Goal: Transaction & Acquisition: Purchase product/service

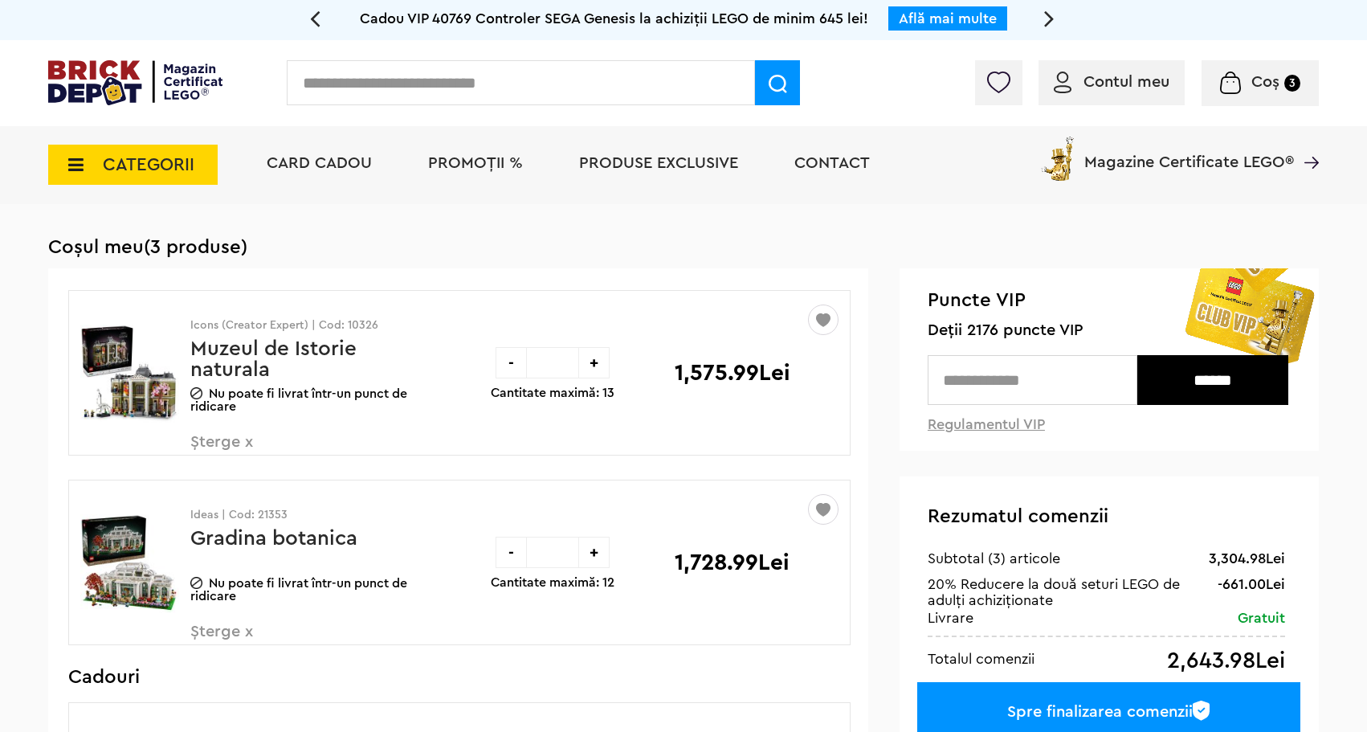
click at [380, 317] on div "Icons (Creator Expert) | Cod: 10326 Muzeul de Istorie naturala Nu poate fi livr…" at bounding box center [304, 380] width 229 height 178
click at [372, 320] on p "Icons (Creator Expert) | Cod: 10326" at bounding box center [304, 325] width 229 height 11
click at [348, 334] on div "Icons (Creator Expert) | Cod: 10326 Muzeul de Istorie naturala Nu poate fi livr…" at bounding box center [304, 380] width 229 height 178
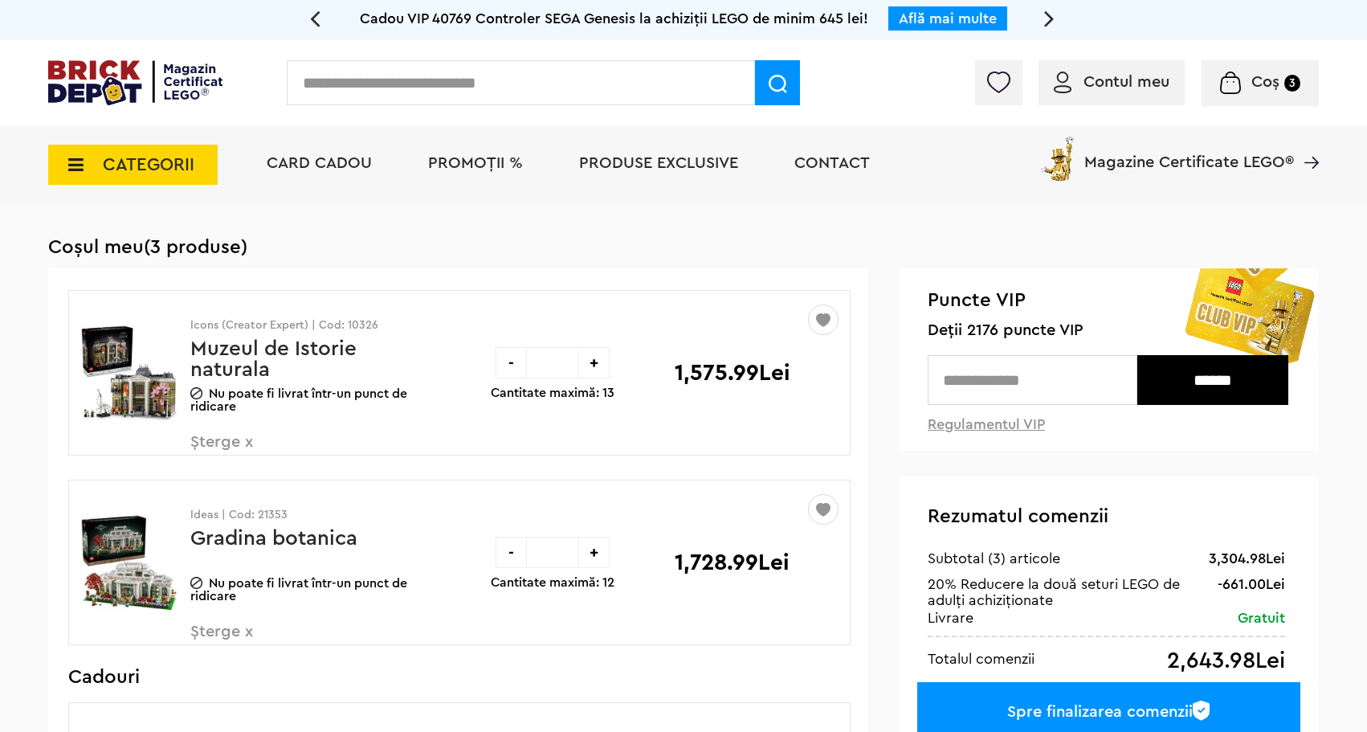
click at [354, 328] on p "Icons (Creator Expert) | Cod: 10326" at bounding box center [304, 325] width 229 height 11
copy p "10326"
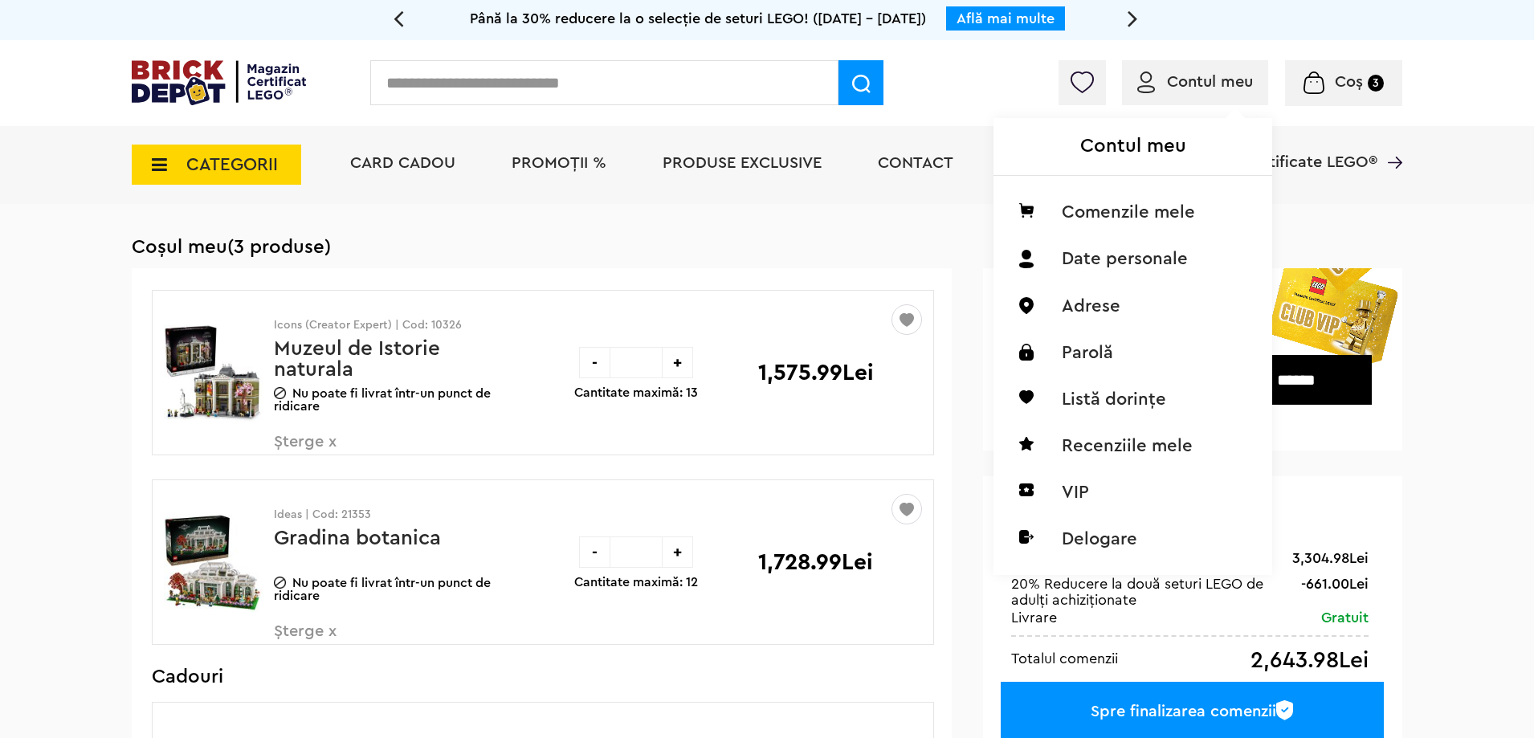
click at [1074, 85] on div "Contul meu Comenzile mele Date personale Adrese Parolă Listă dorințe Recenziile…" at bounding box center [1131, 324] width 275 height 495
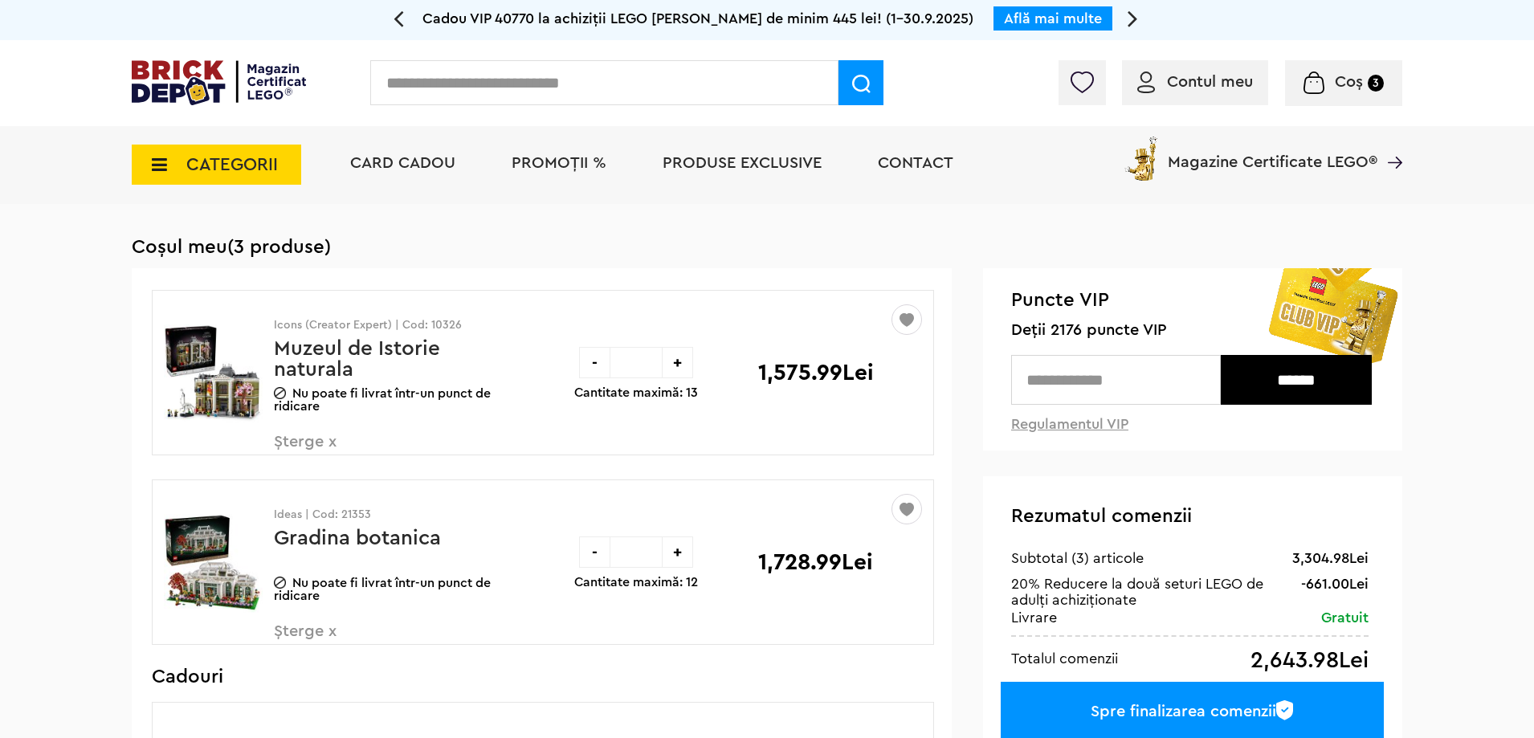
click at [1072, 88] on img at bounding box center [1082, 82] width 22 height 22
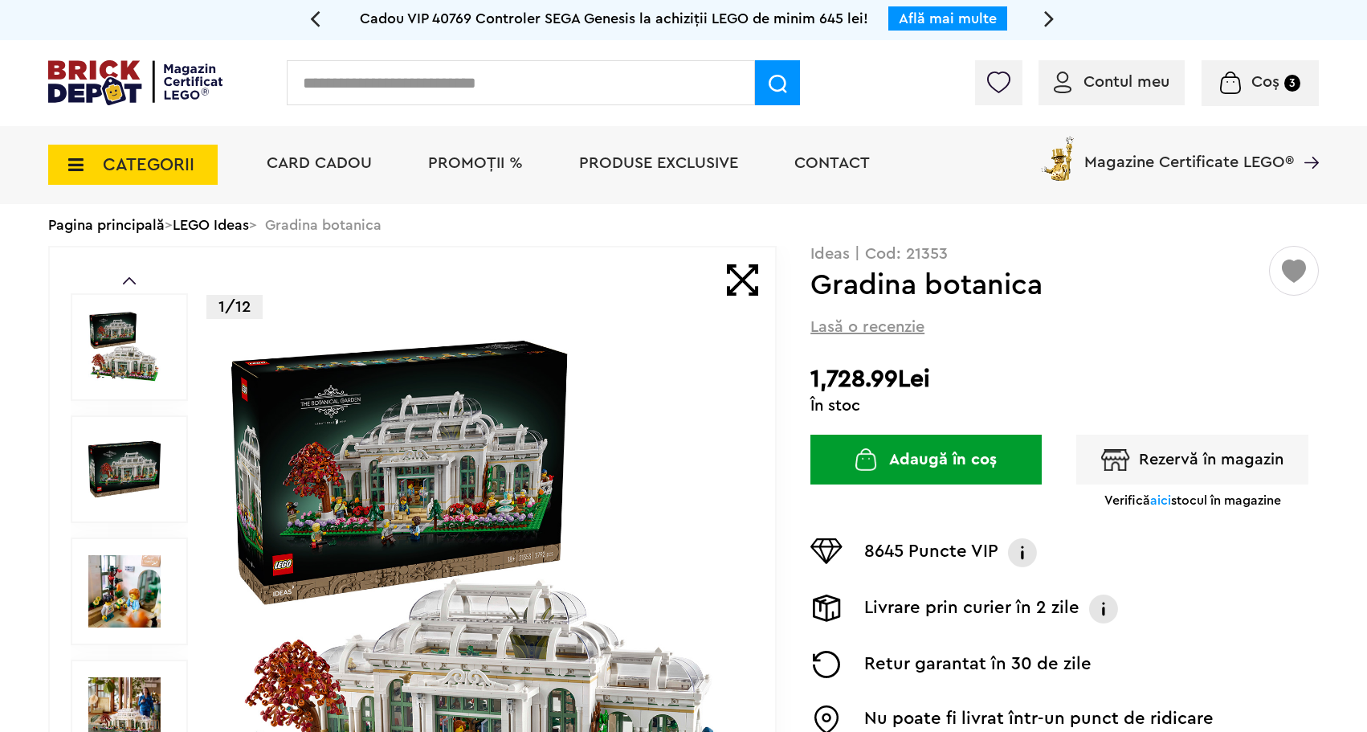
click at [924, 247] on p "Ideas | Cod: 21353" at bounding box center [1065, 254] width 509 height 16
copy p "21353"
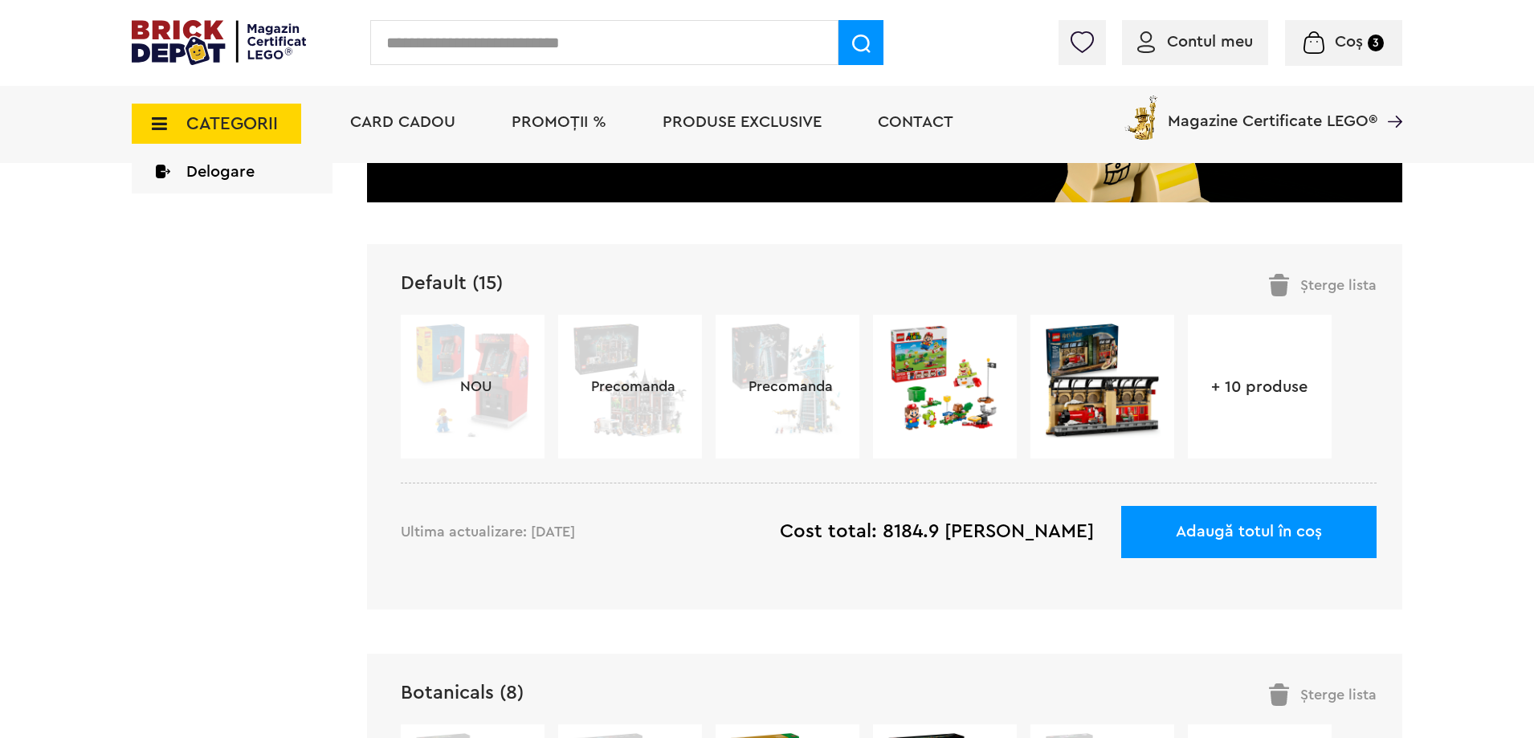
scroll to position [562, 0]
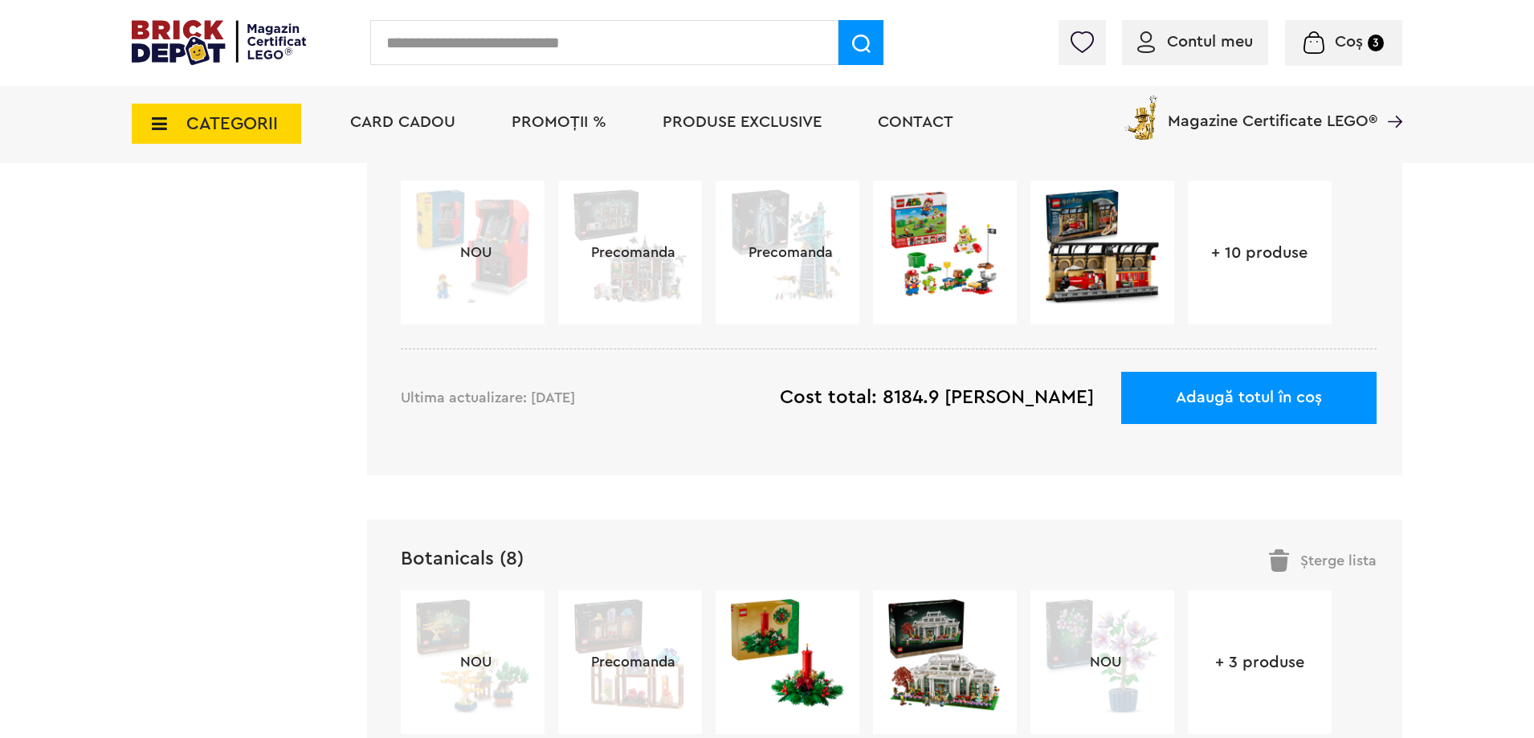
click at [1246, 253] on link "+ 10 produse" at bounding box center [1260, 253] width 144 height 16
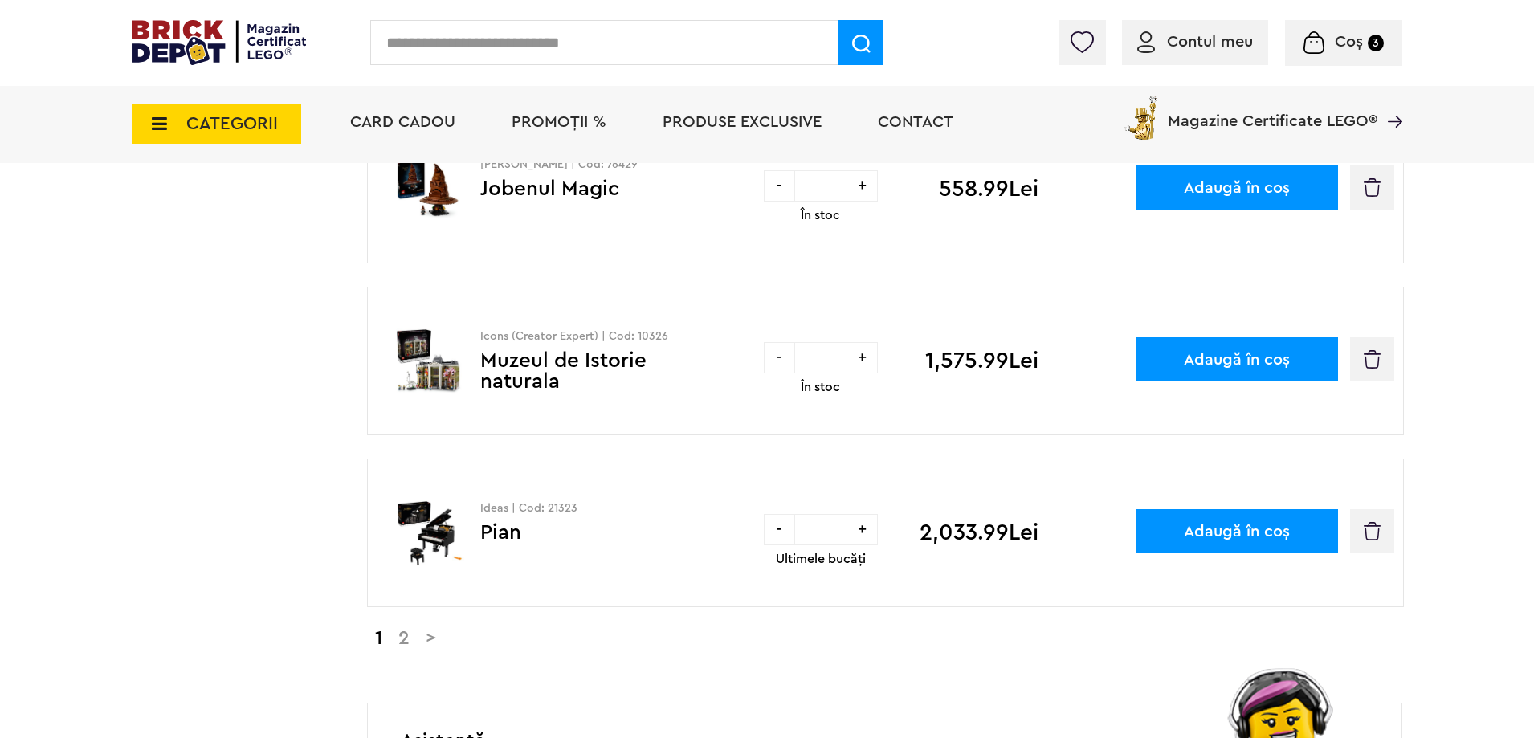
scroll to position [1607, 0]
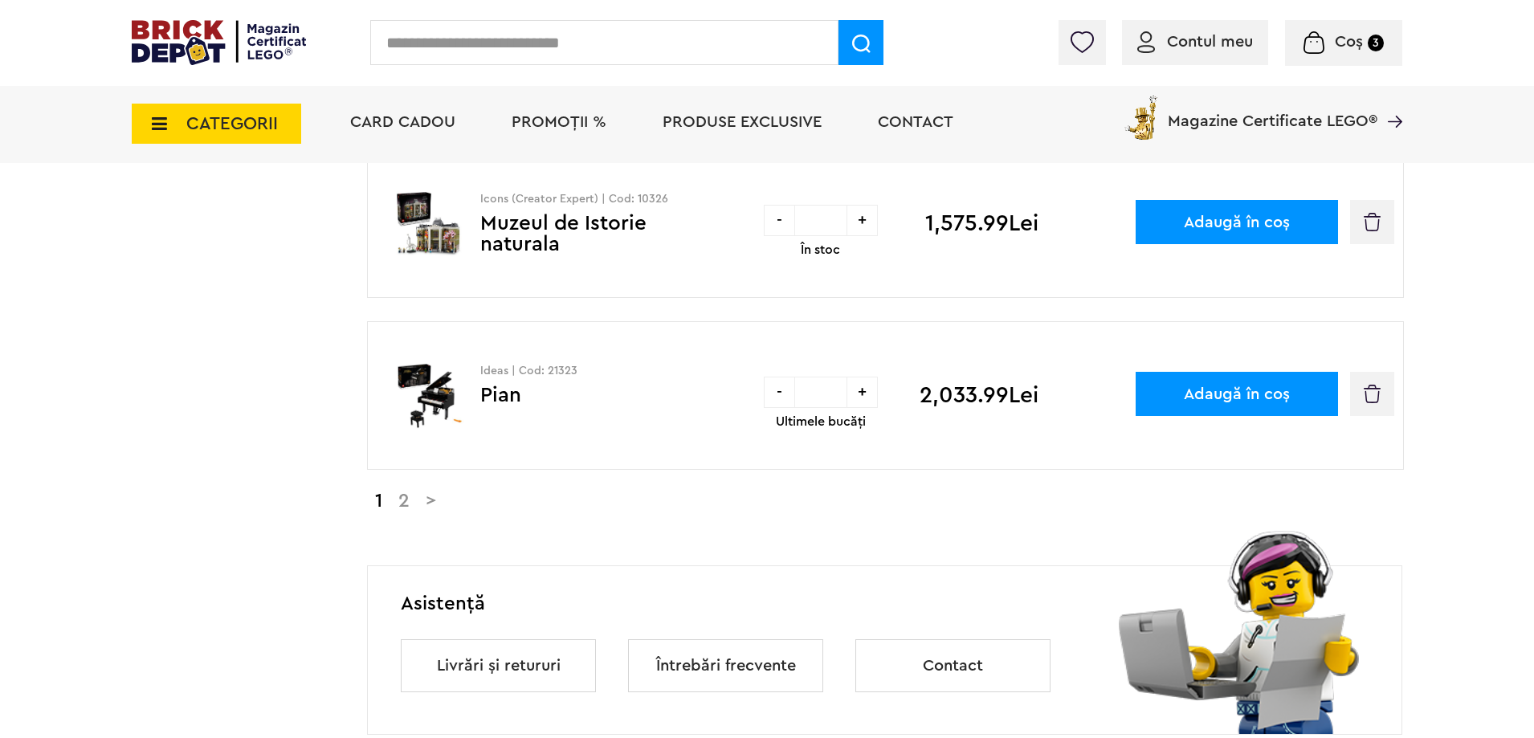
click at [394, 496] on link "2" at bounding box center [403, 501] width 27 height 19
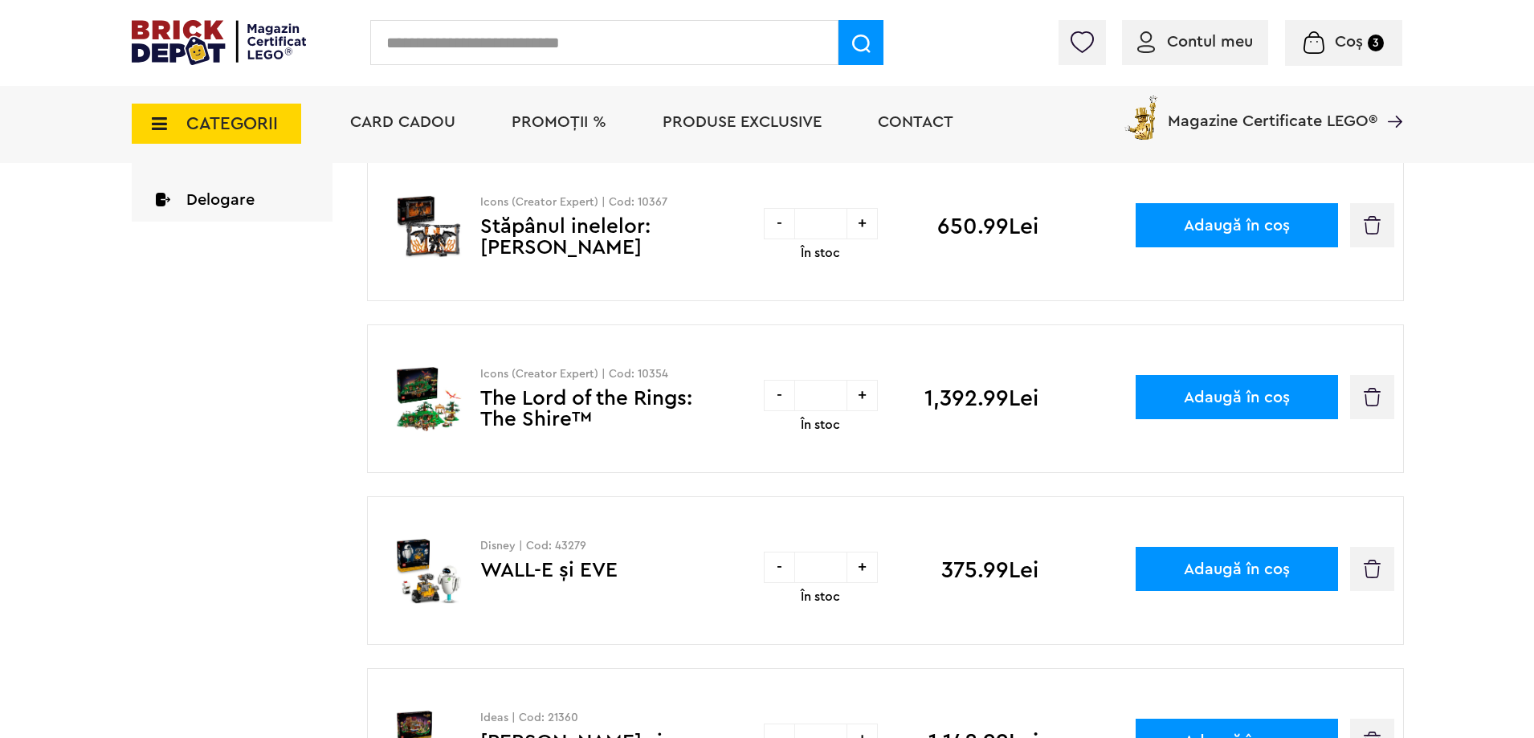
scroll to position [562, 0]
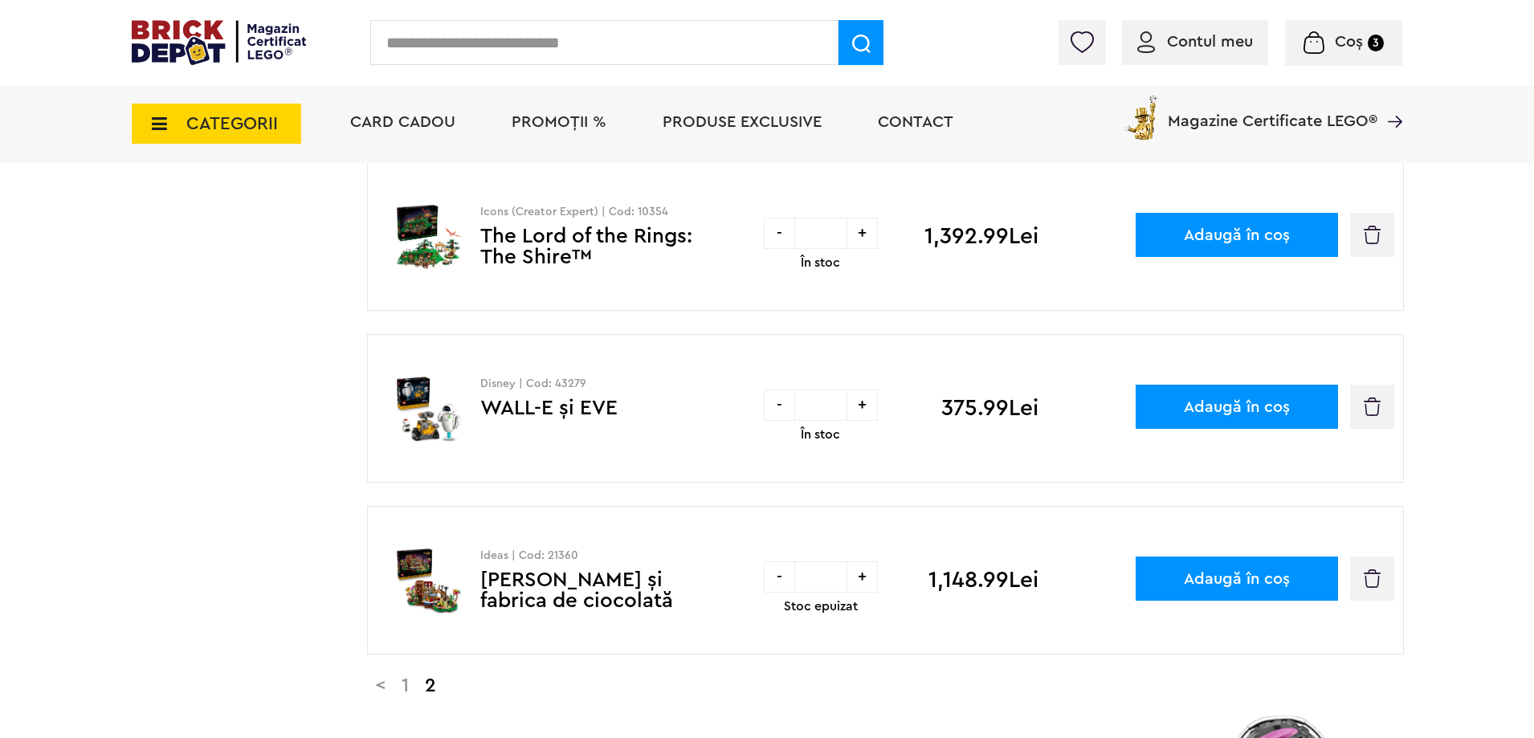
click at [1270, 227] on button "Adaugă în coș" at bounding box center [1237, 235] width 202 height 44
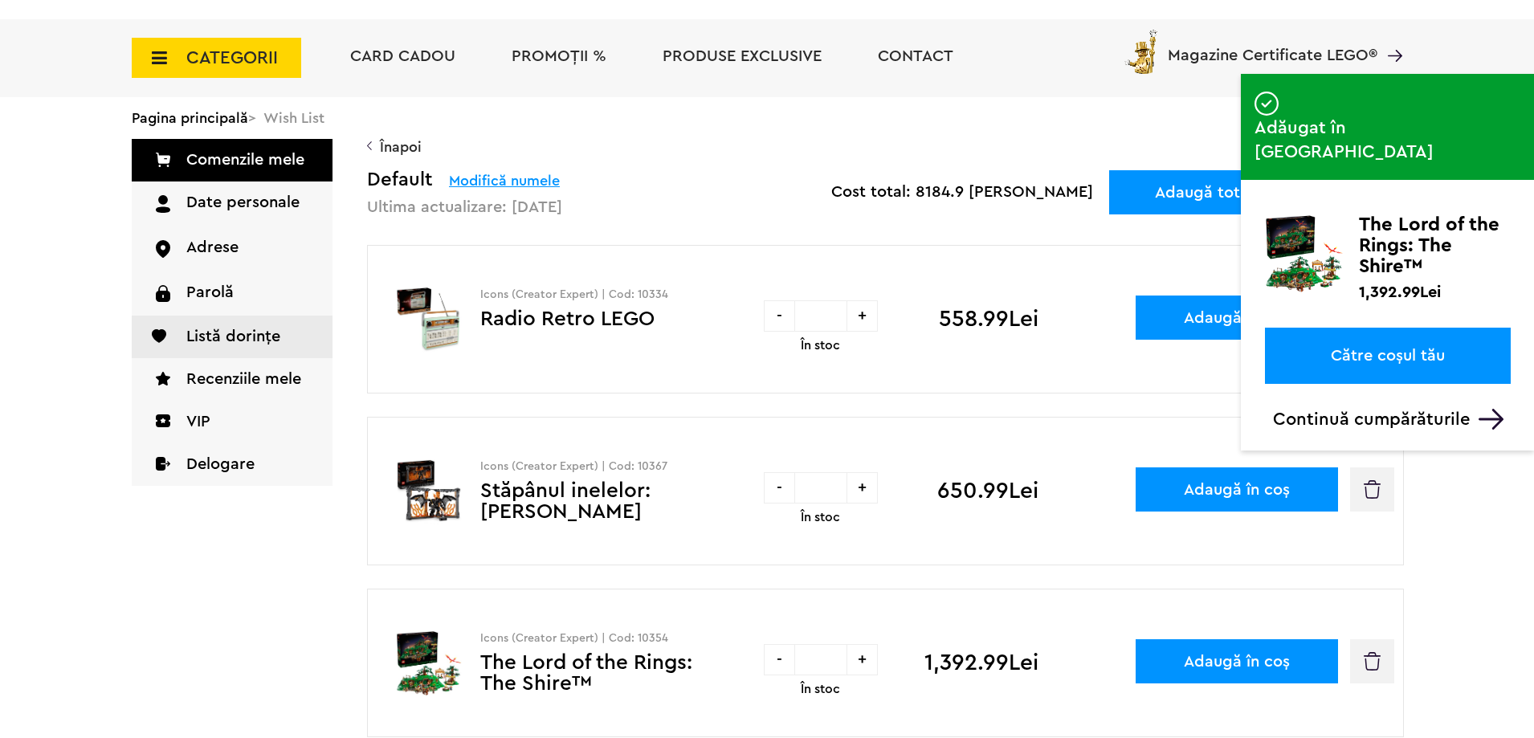
scroll to position [241, 0]
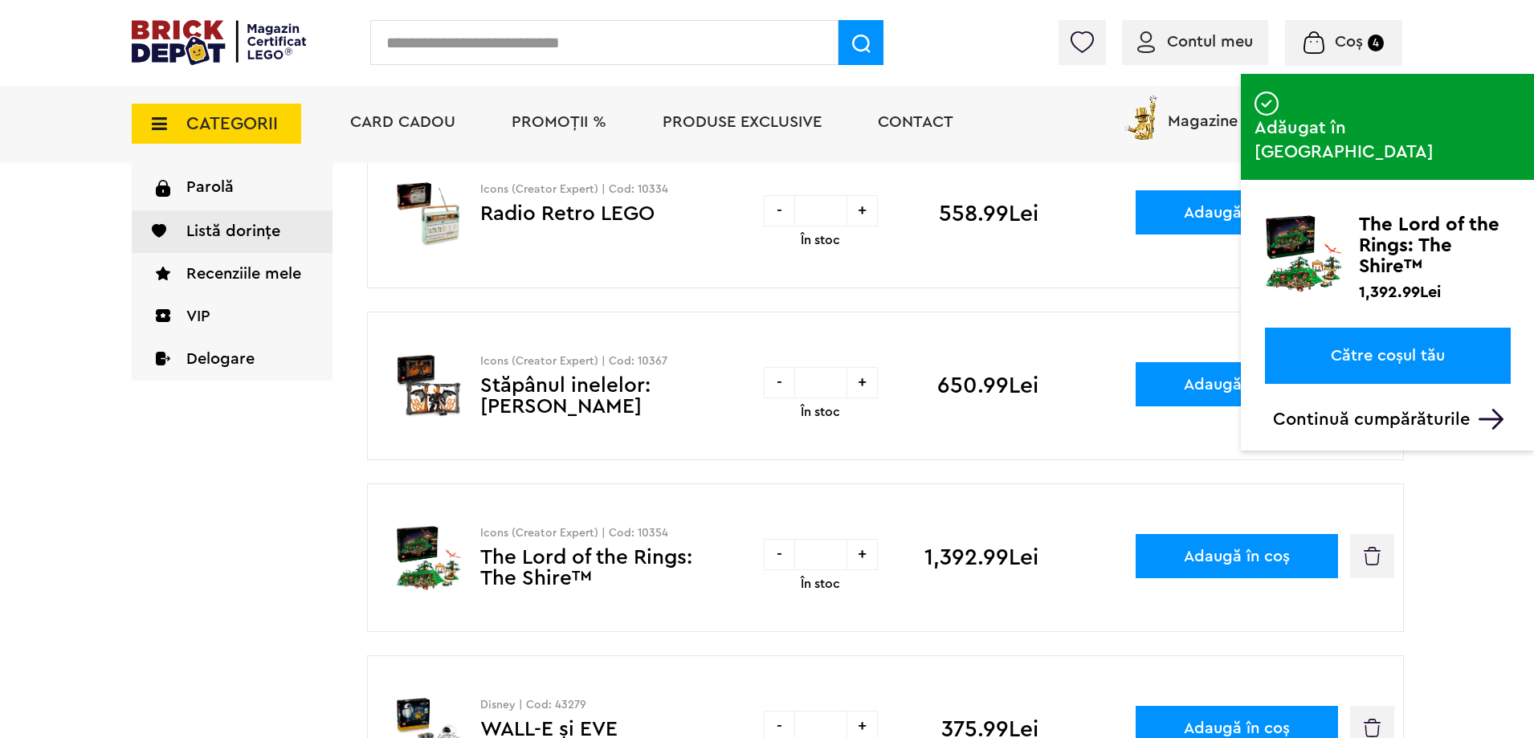
click at [1297, 36] on div "Coș 4 Coș Muzeul de Istorie naturala 1,575.99Lei Sonic Gradina botanica 1,728.9…" at bounding box center [1343, 43] width 117 height 46
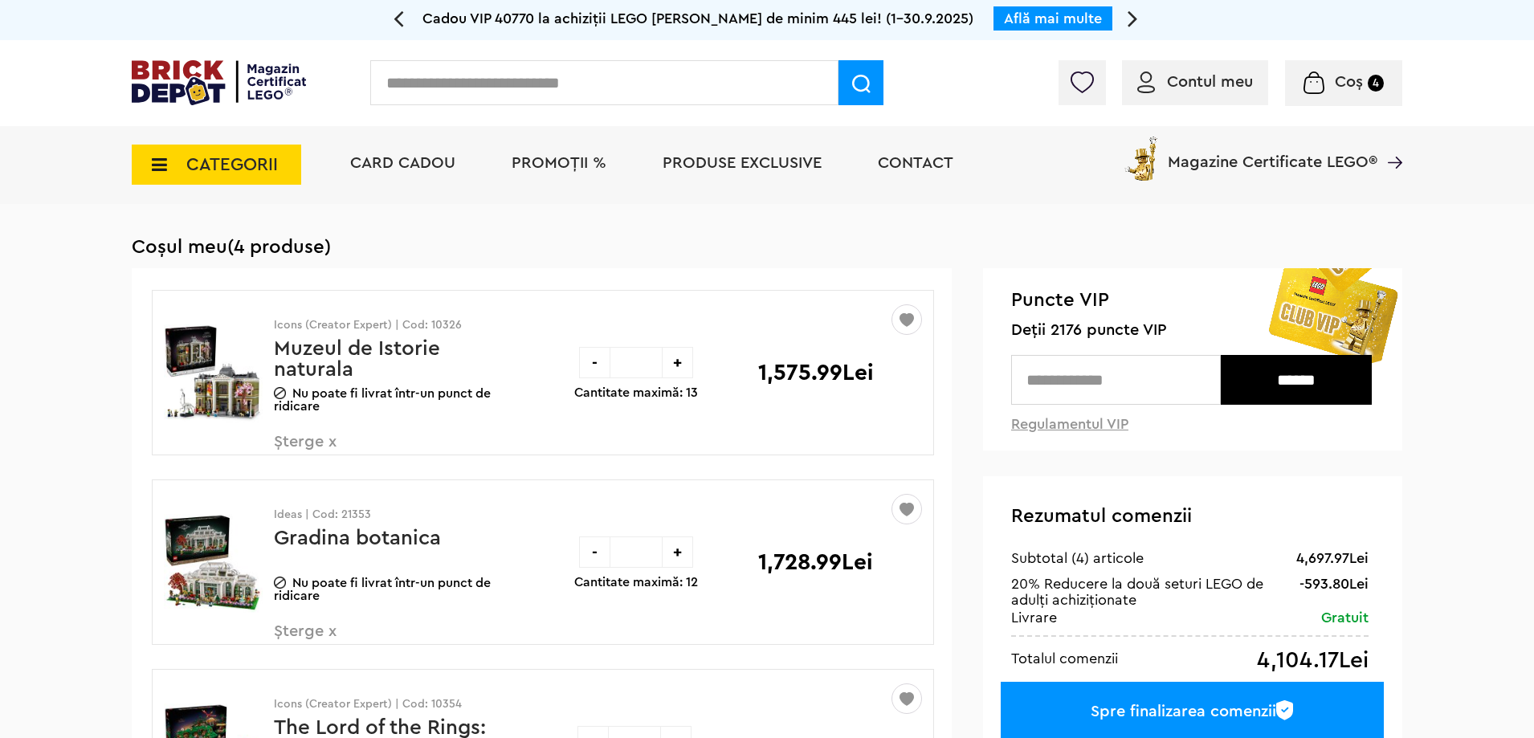
click at [594, 353] on div "-" at bounding box center [594, 362] width 31 height 31
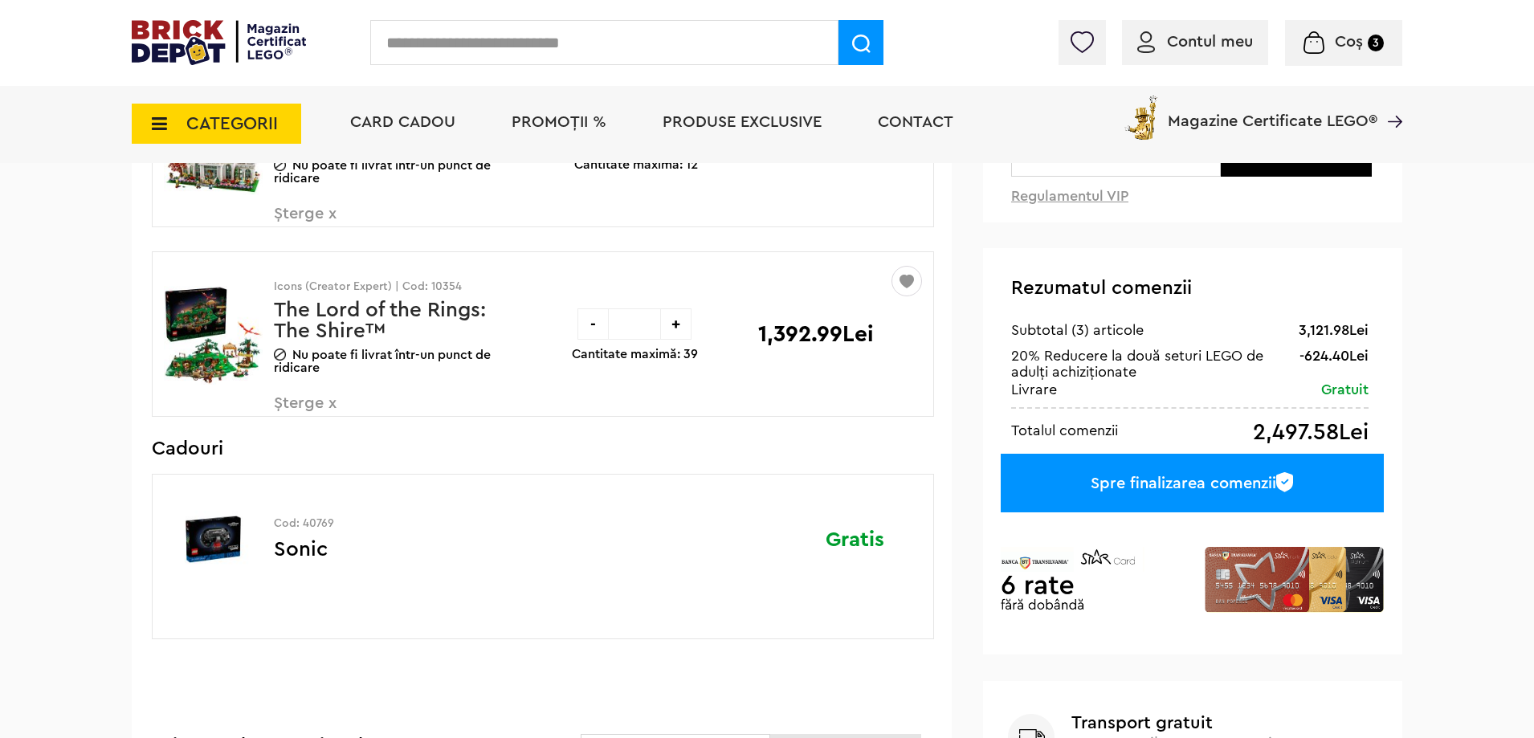
scroll to position [161, 0]
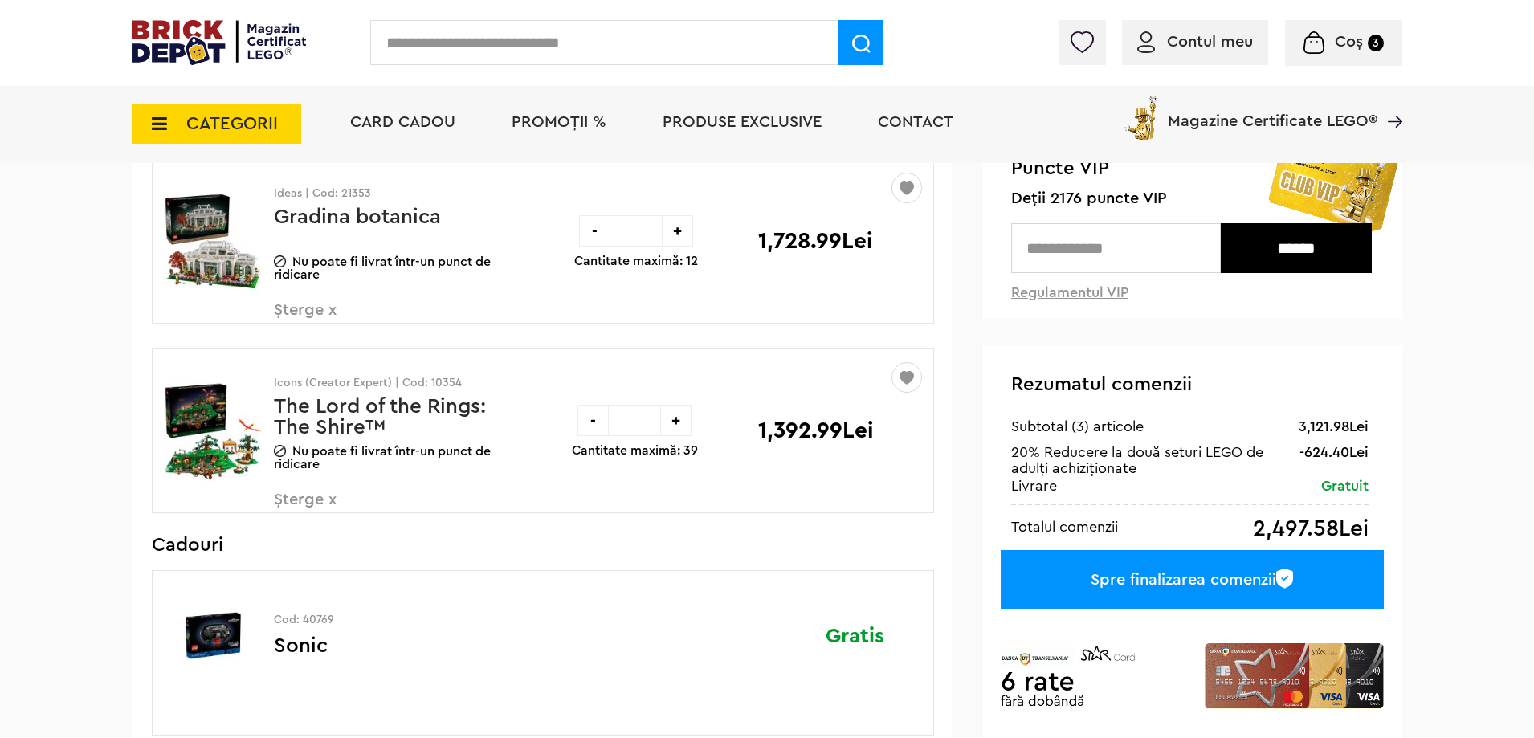
click at [1124, 249] on input "text" at bounding box center [1116, 248] width 210 height 50
type input "****"
click at [1338, 251] on input "******" at bounding box center [1296, 248] width 151 height 50
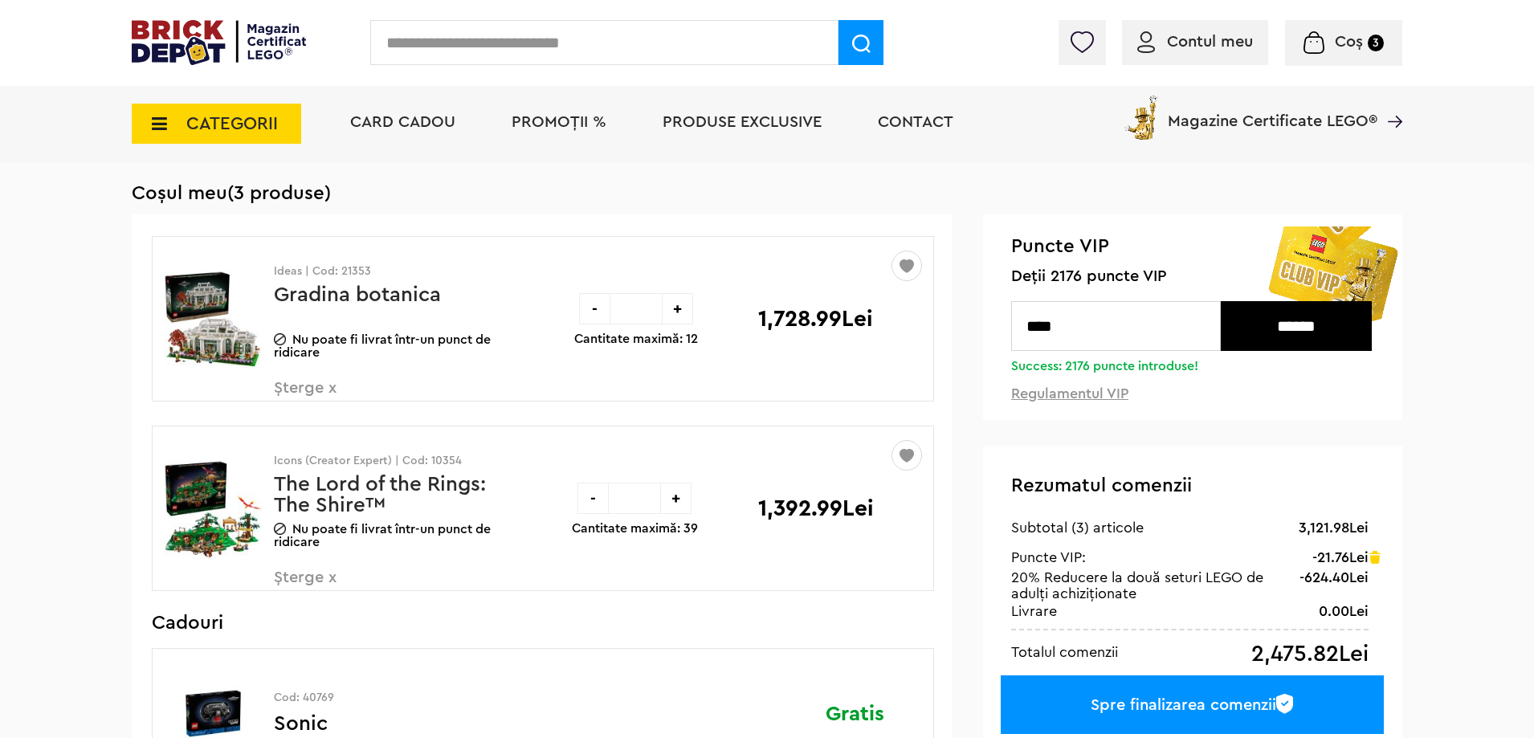
scroll to position [241, 0]
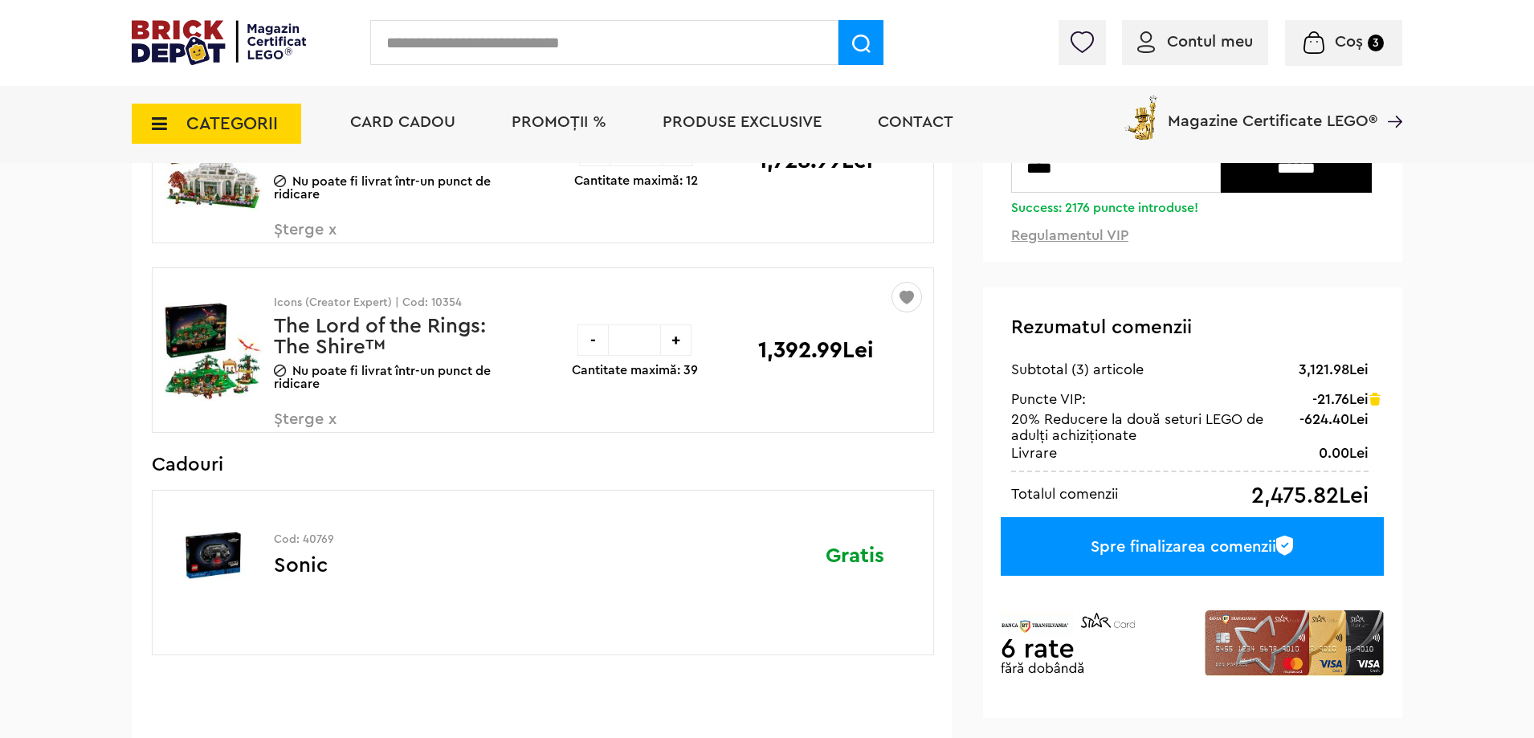
click at [1082, 561] on div "Spre finalizarea comenzii" at bounding box center [1192, 546] width 383 height 59
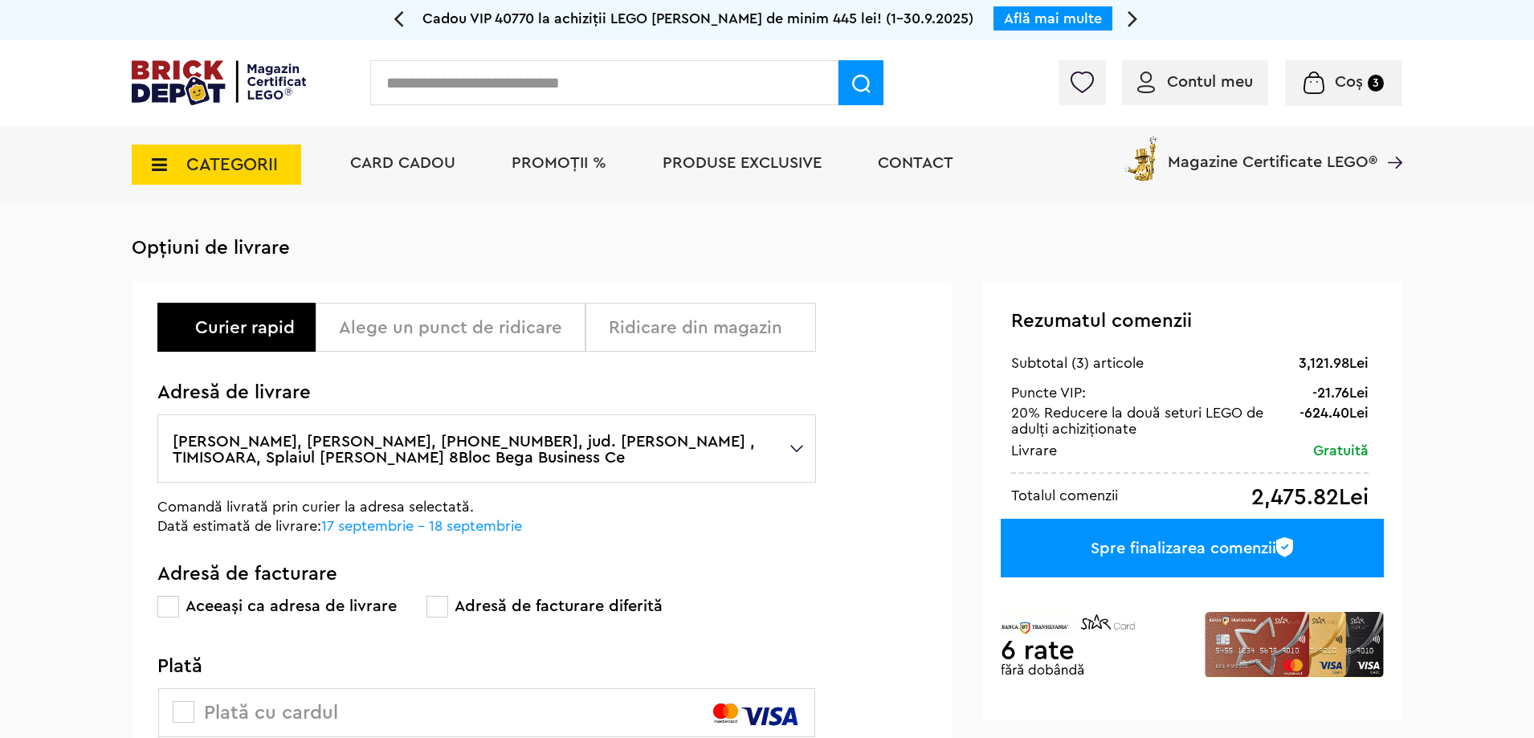
click at [763, 337] on div "Ridicare din magazin" at bounding box center [706, 327] width 195 height 19
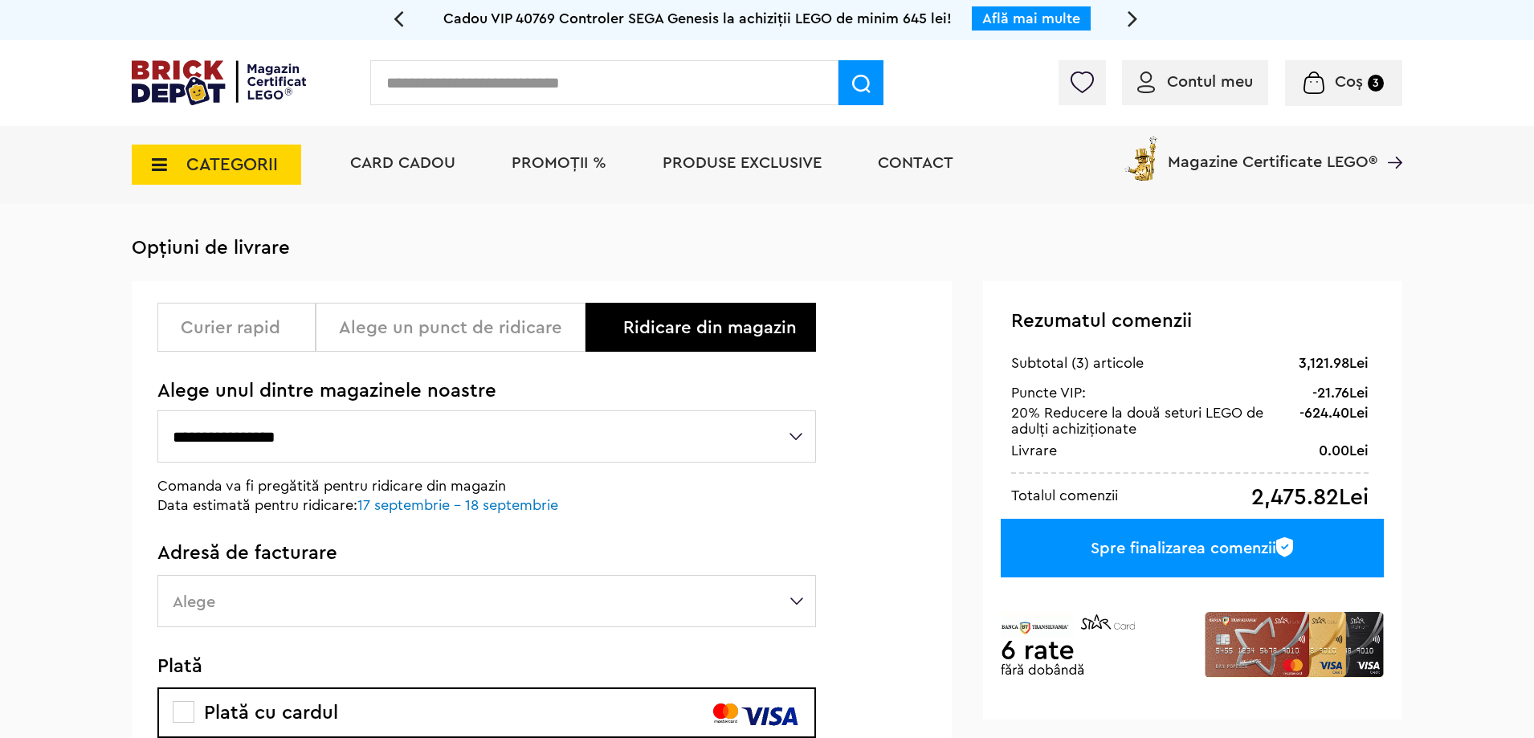
click at [598, 415] on select "**********" at bounding box center [486, 436] width 659 height 52
click at [597, 417] on select "**********" at bounding box center [486, 436] width 659 height 52
click at [231, 316] on div "Curier rapid" at bounding box center [236, 327] width 158 height 49
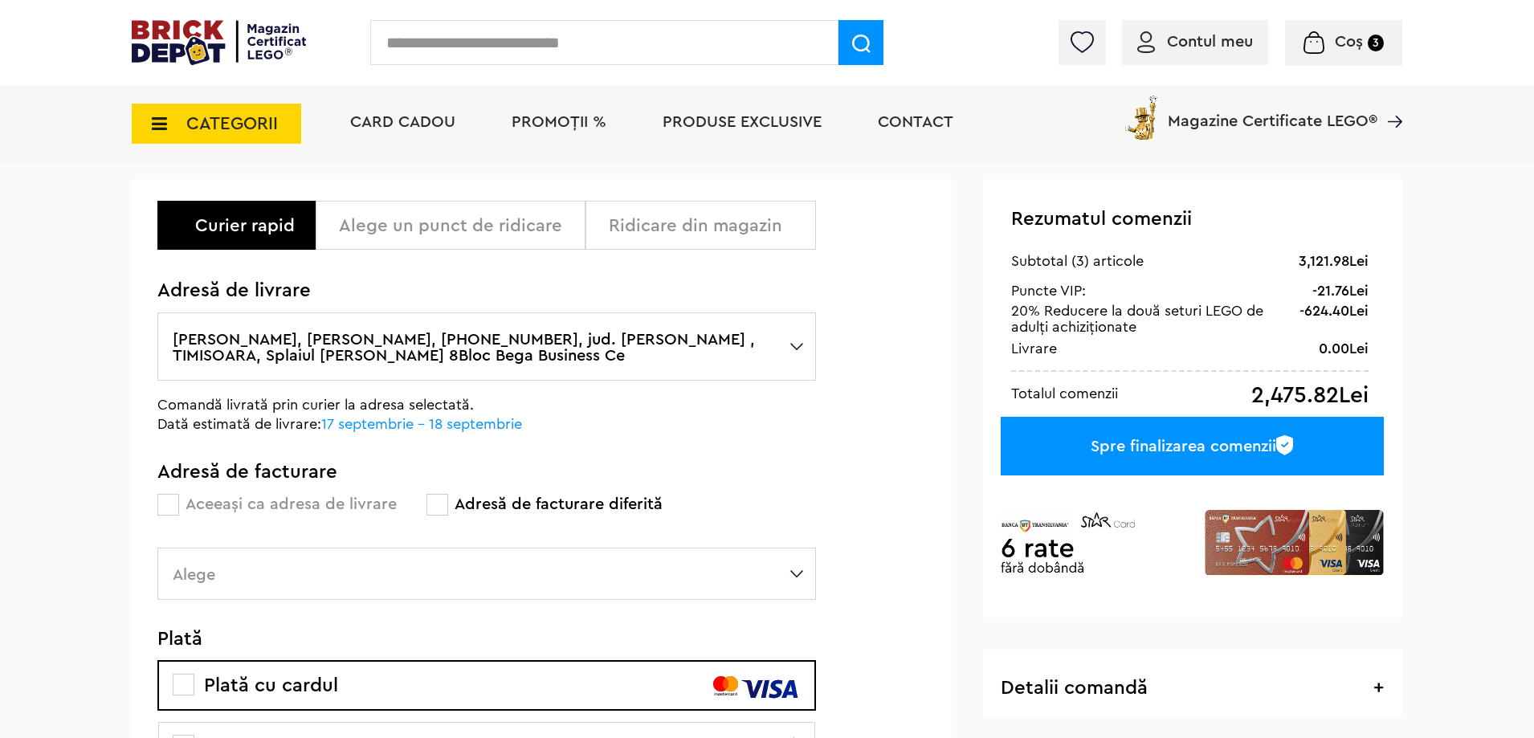
scroll to position [241, 0]
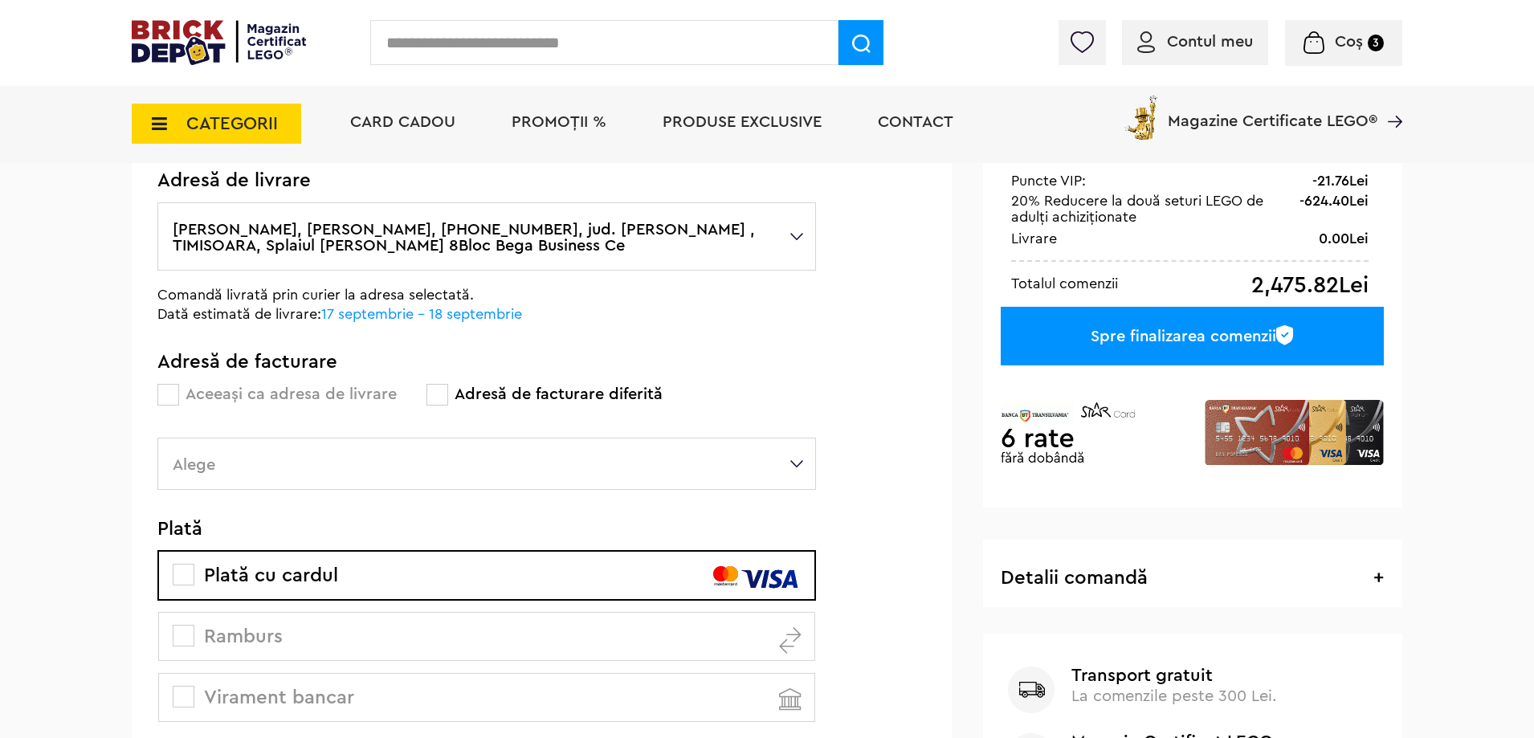
click at [163, 389] on span at bounding box center [168, 395] width 22 height 22
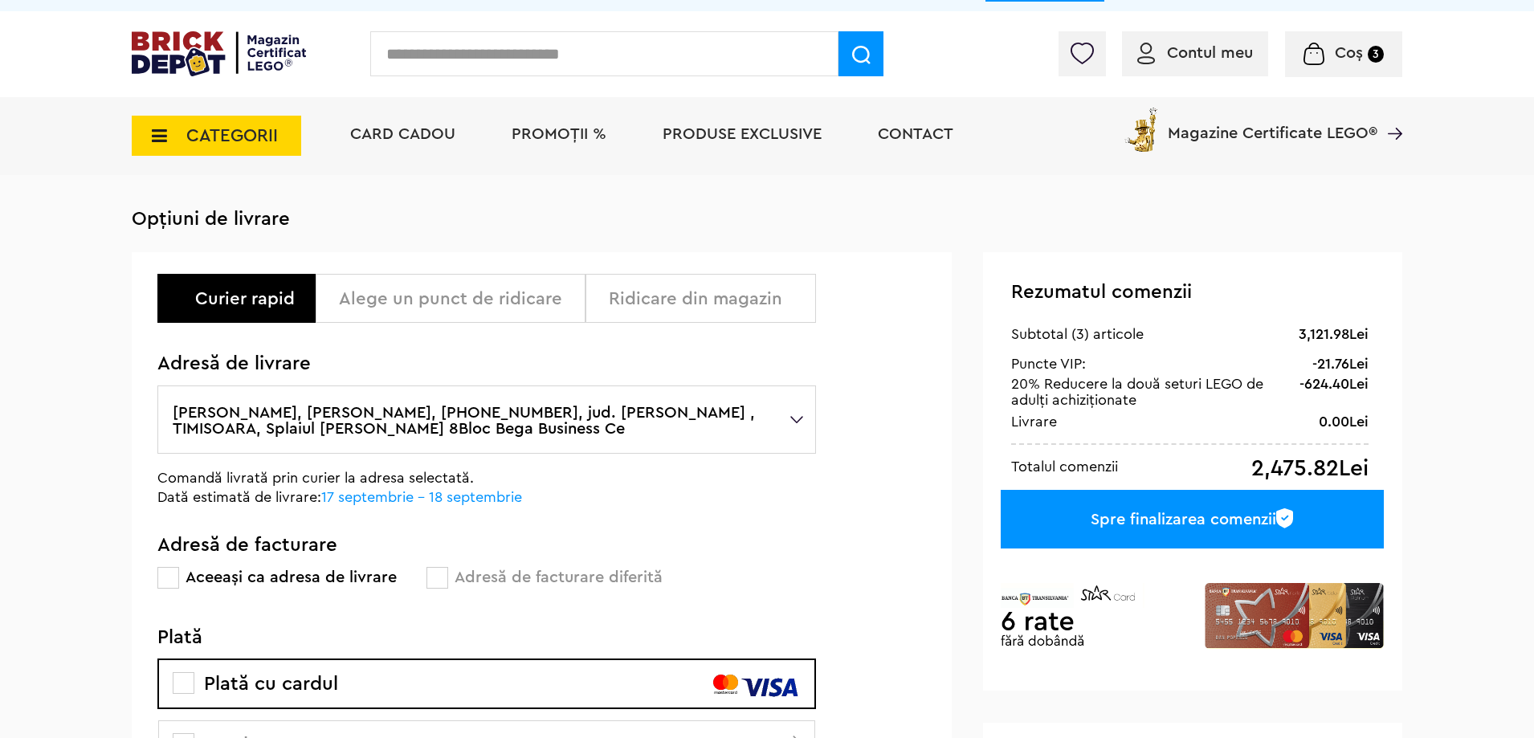
scroll to position [0, 0]
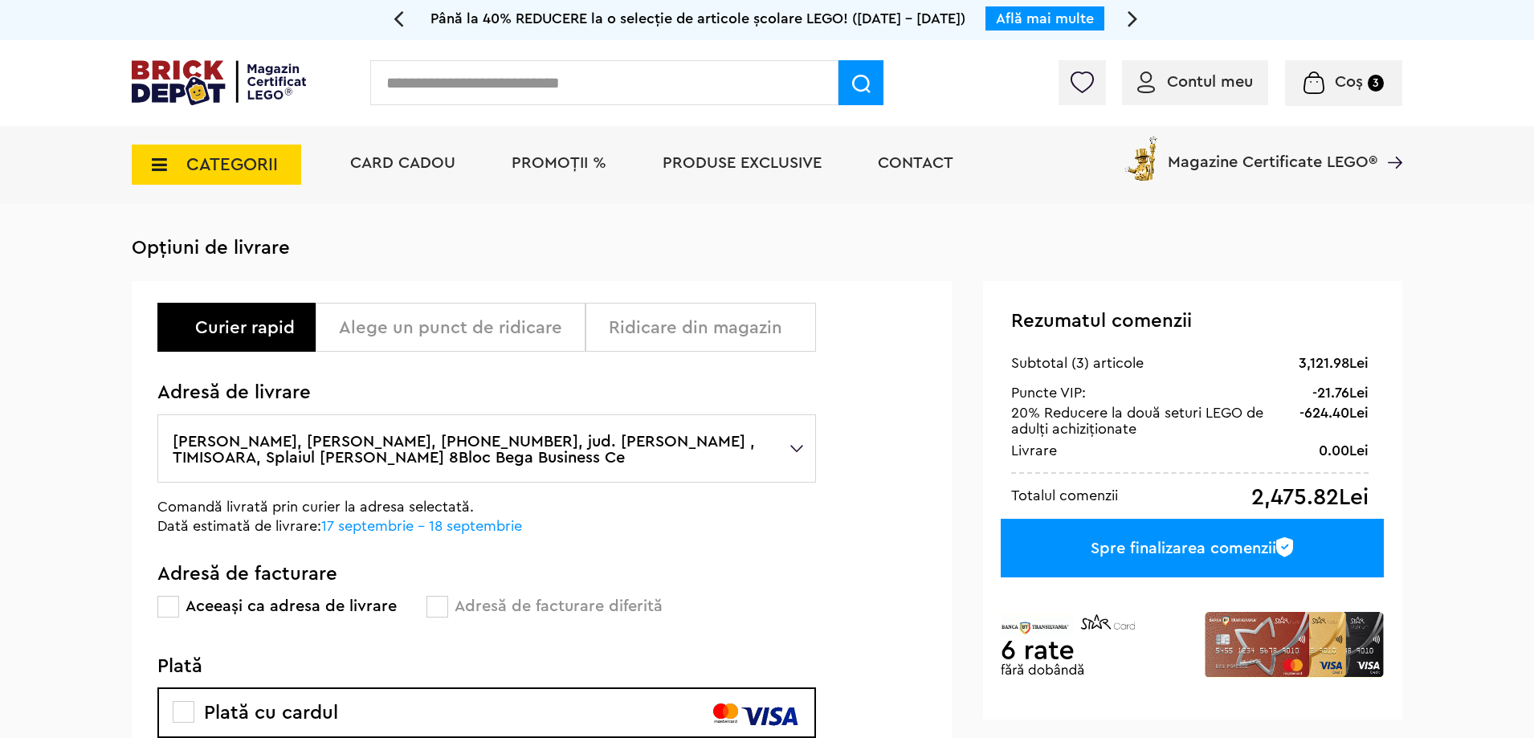
click at [1076, 557] on div "Spre finalizarea comenzii" at bounding box center [1192, 548] width 383 height 59
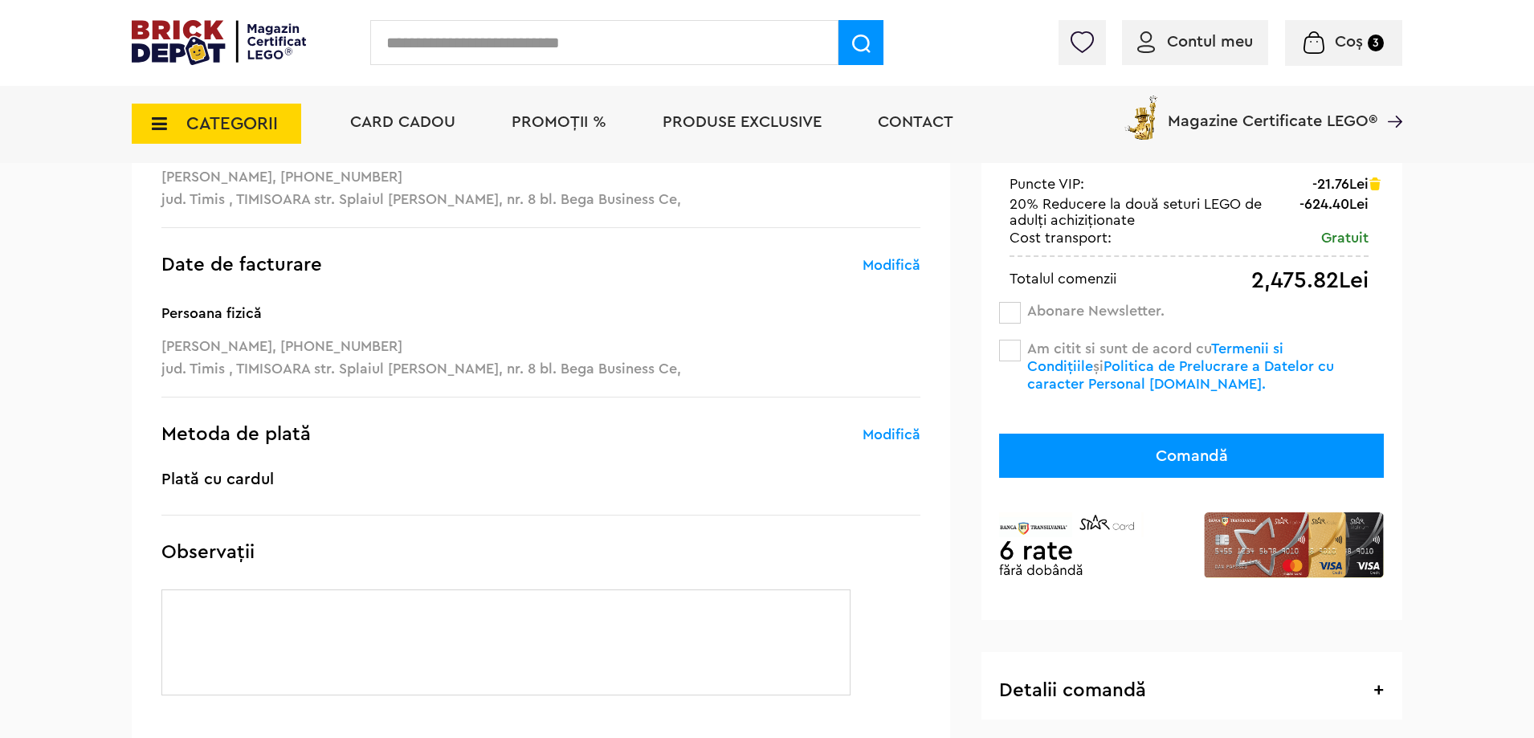
scroll to position [80, 0]
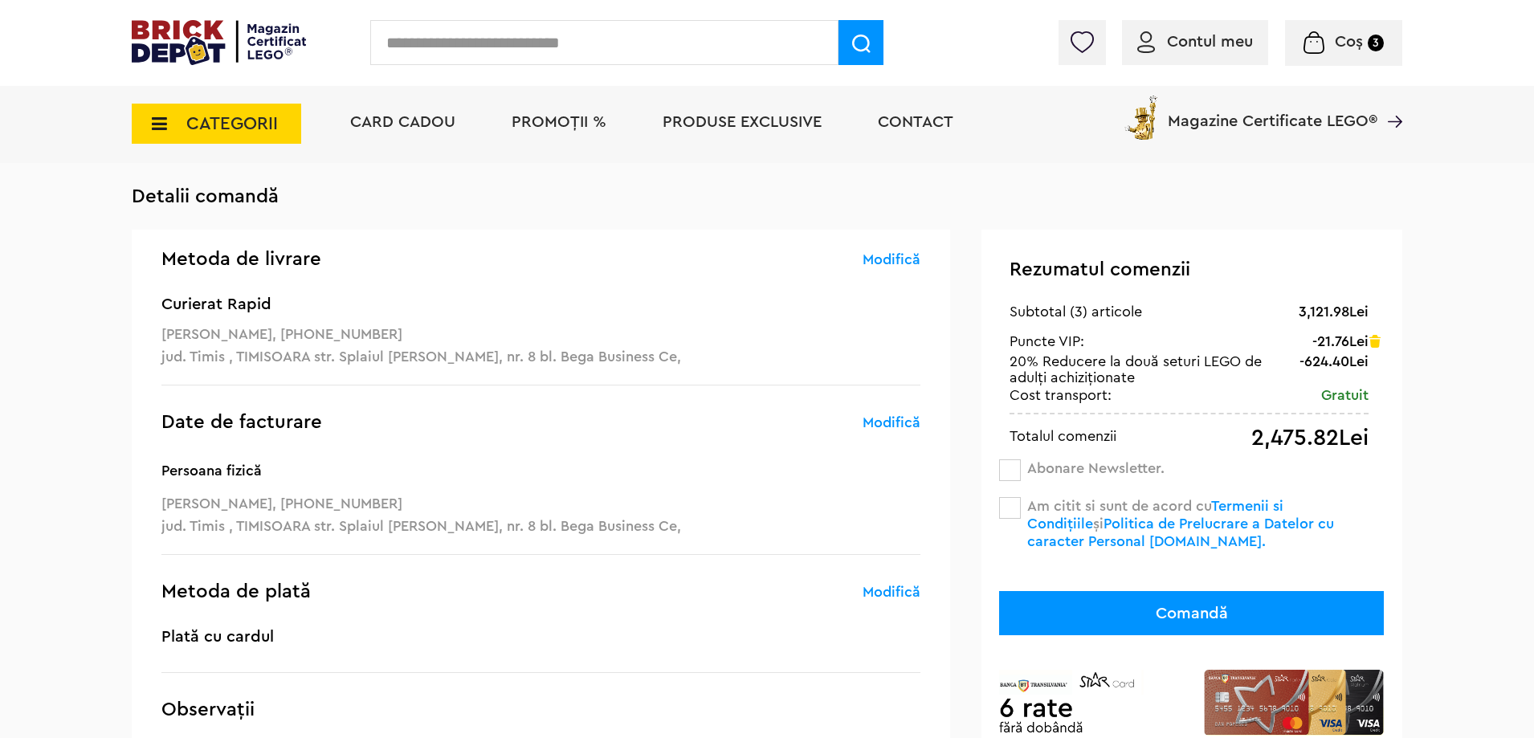
click at [1008, 508] on span at bounding box center [1010, 508] width 22 height 22
click at [1105, 603] on button "Comandă" at bounding box center [1191, 613] width 385 height 44
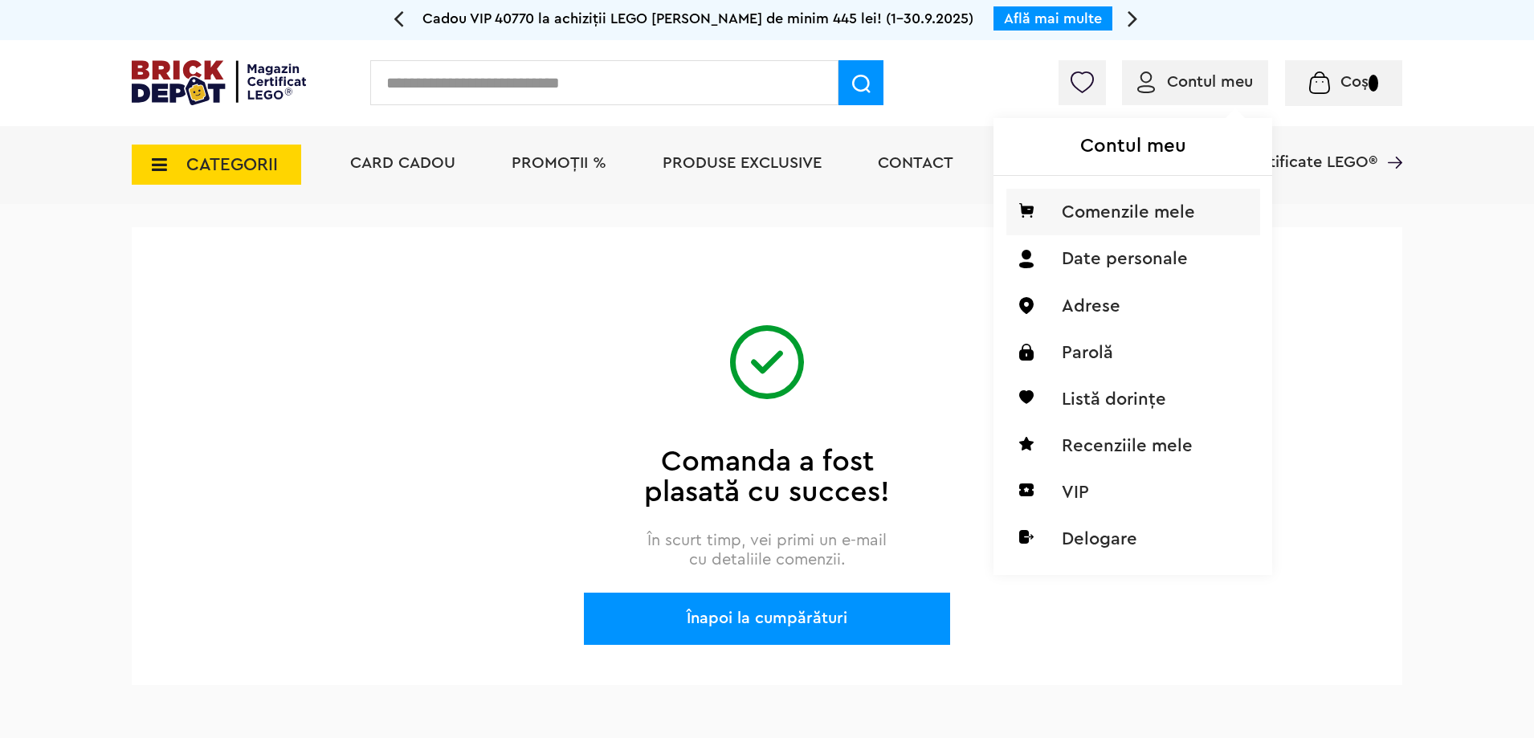
click at [1140, 192] on li "Comenzile mele" at bounding box center [1134, 212] width 254 height 47
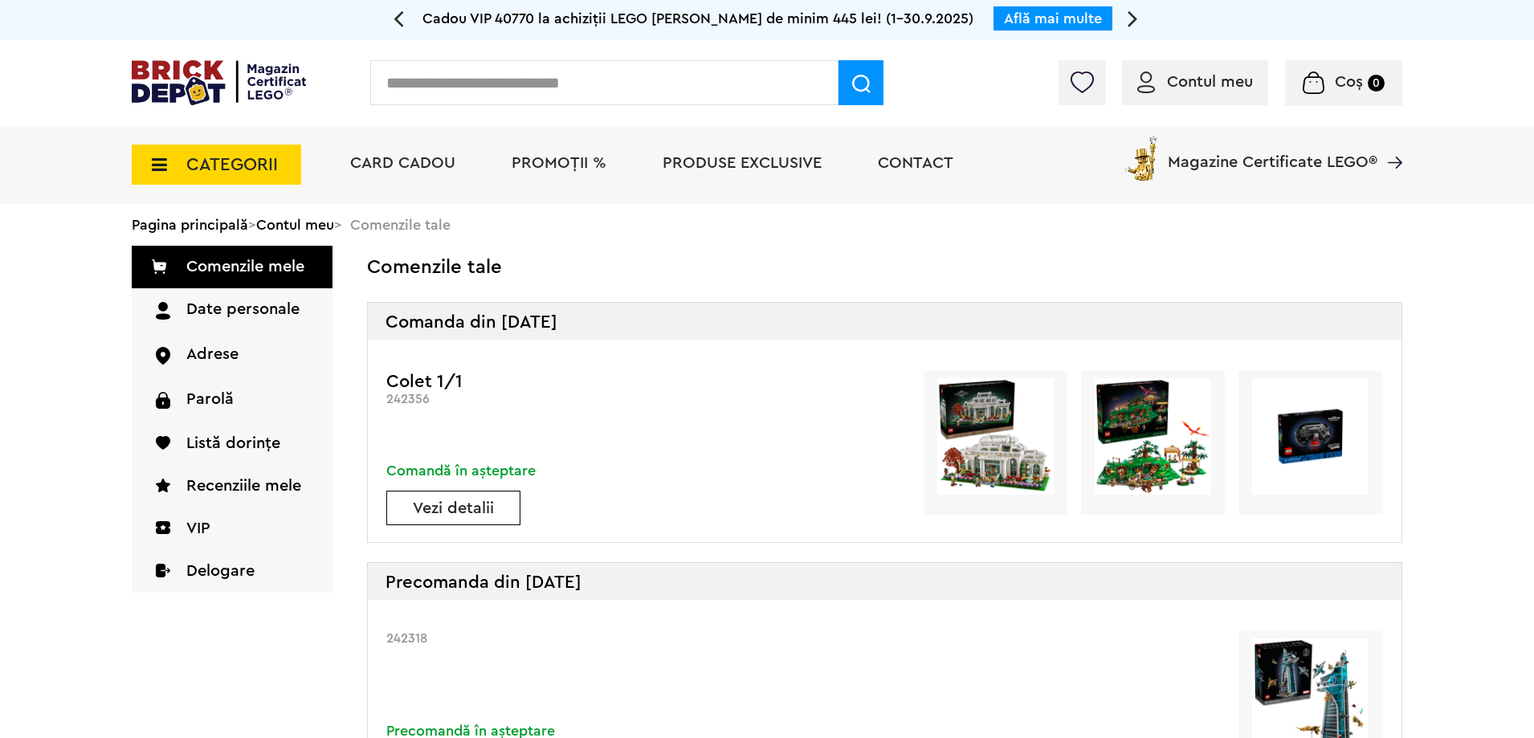
click at [491, 506] on link "Vezi detalii" at bounding box center [453, 508] width 133 height 16
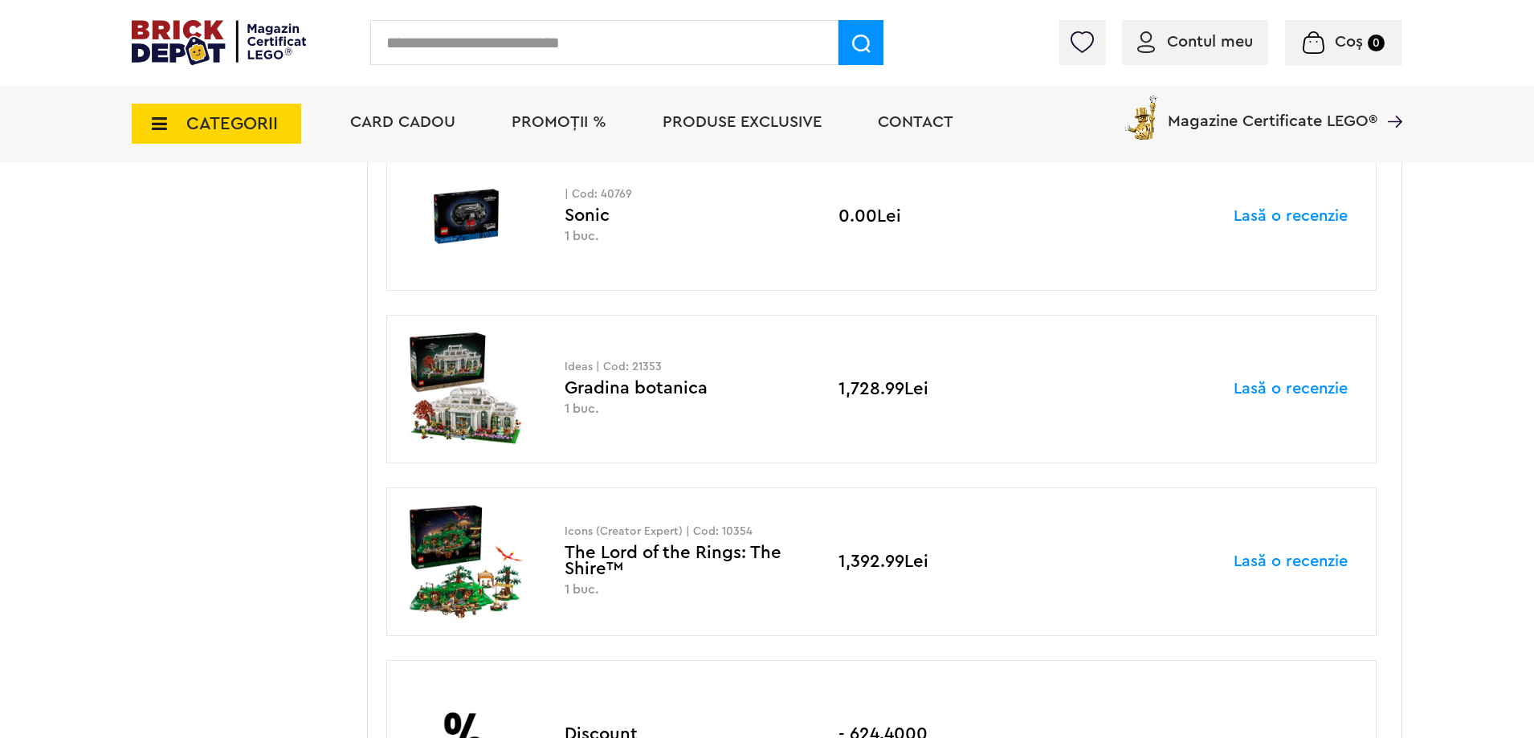
scroll to position [562, 0]
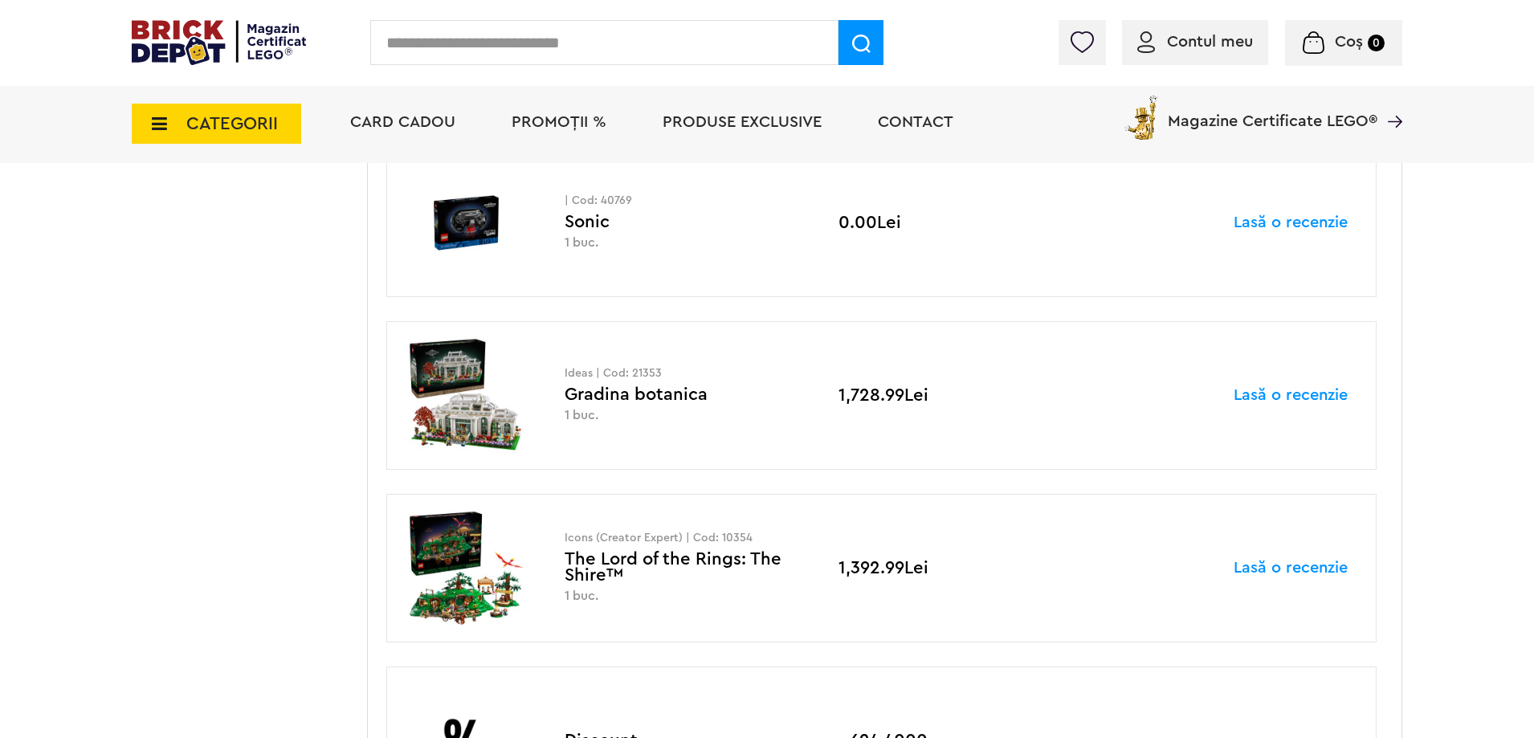
click at [476, 216] on img at bounding box center [466, 223] width 120 height 116
click at [468, 228] on img at bounding box center [466, 223] width 120 height 116
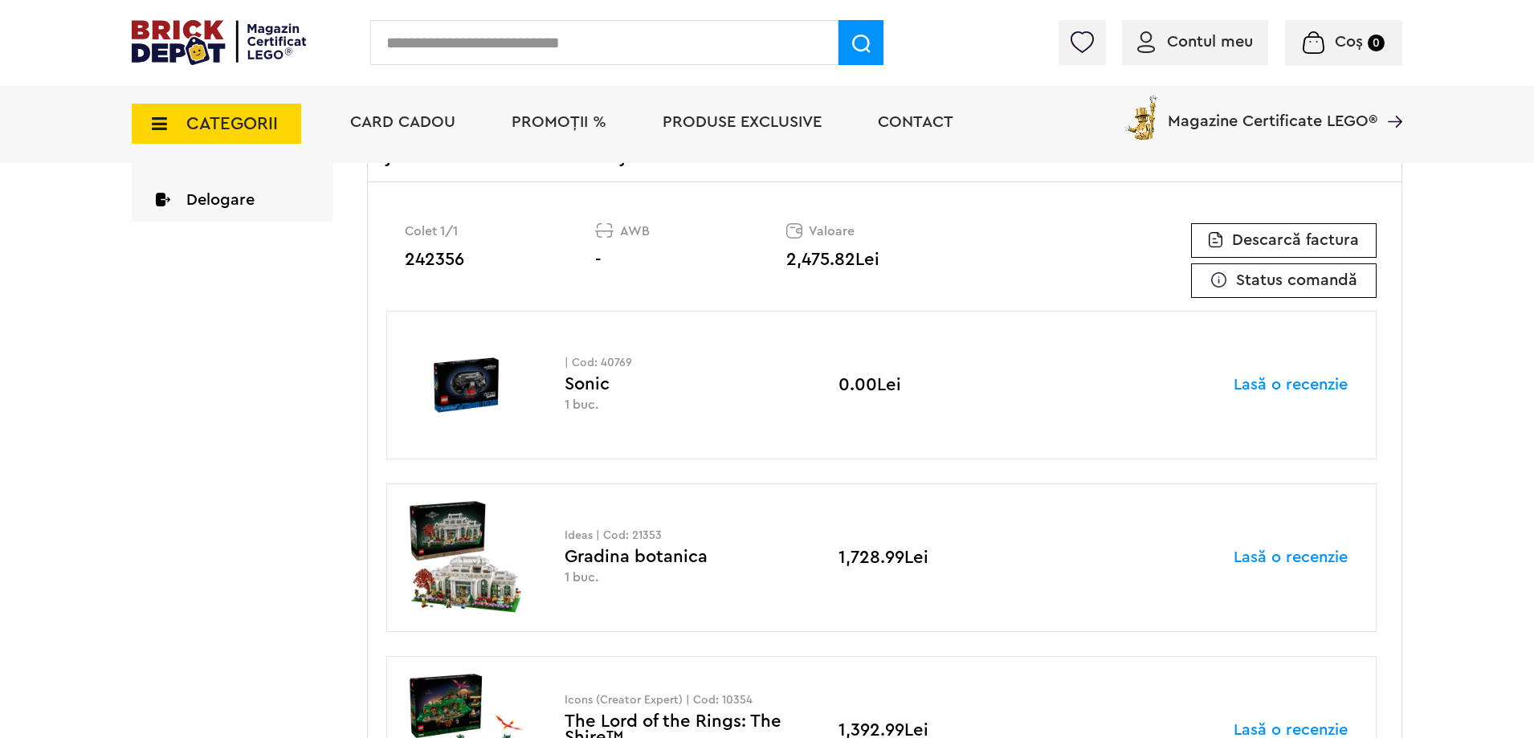
scroll to position [321, 0]
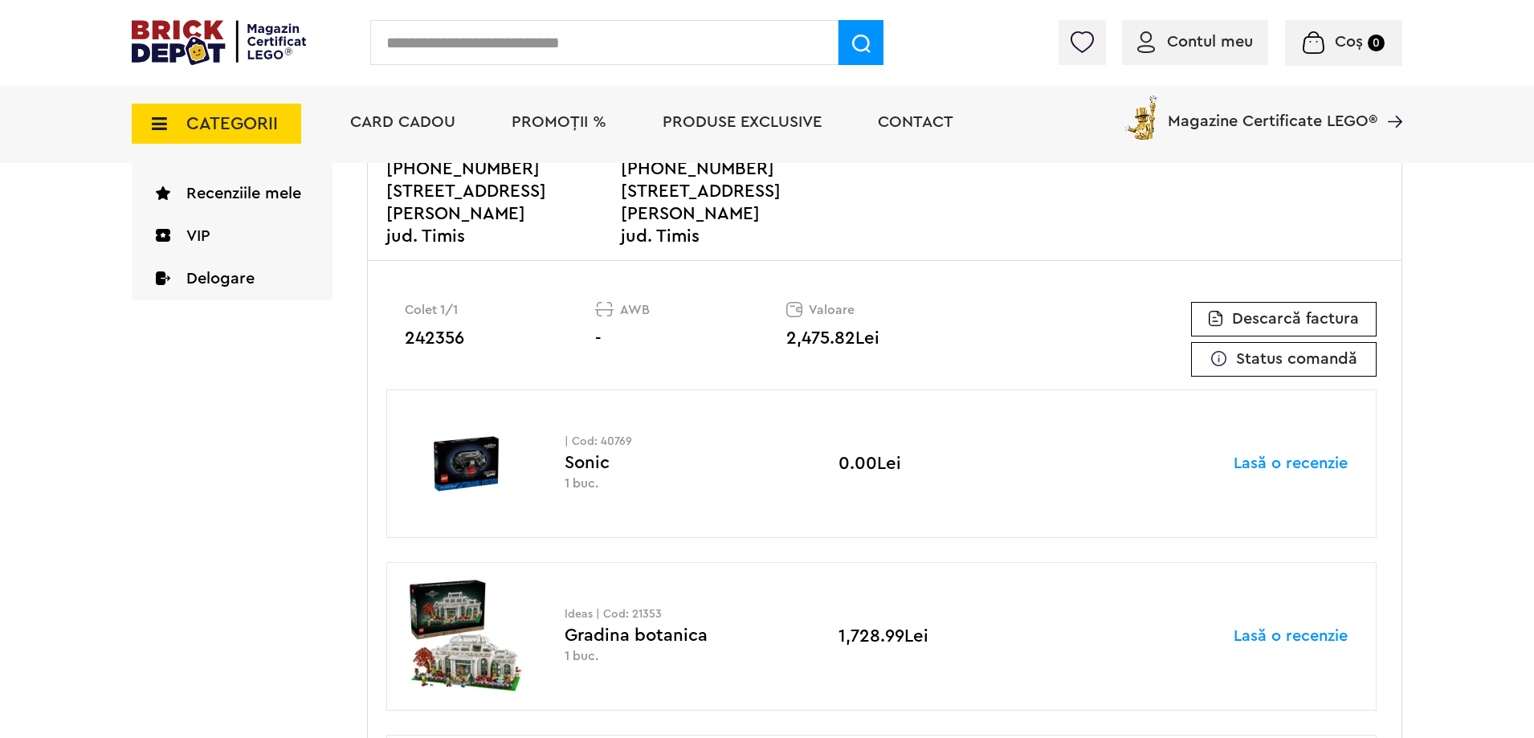
click at [593, 460] on div "| Cod: 40769 Sonic 1 buc." at bounding box center [682, 463] width 235 height 55
click at [593, 459] on div "| Cod: 40769 Sonic 1 buc." at bounding box center [682, 463] width 235 height 55
click at [600, 439] on p "| Cod: 40769" at bounding box center [682, 441] width 235 height 11
click at [614, 437] on p "| Cod: 40769" at bounding box center [682, 441] width 235 height 11
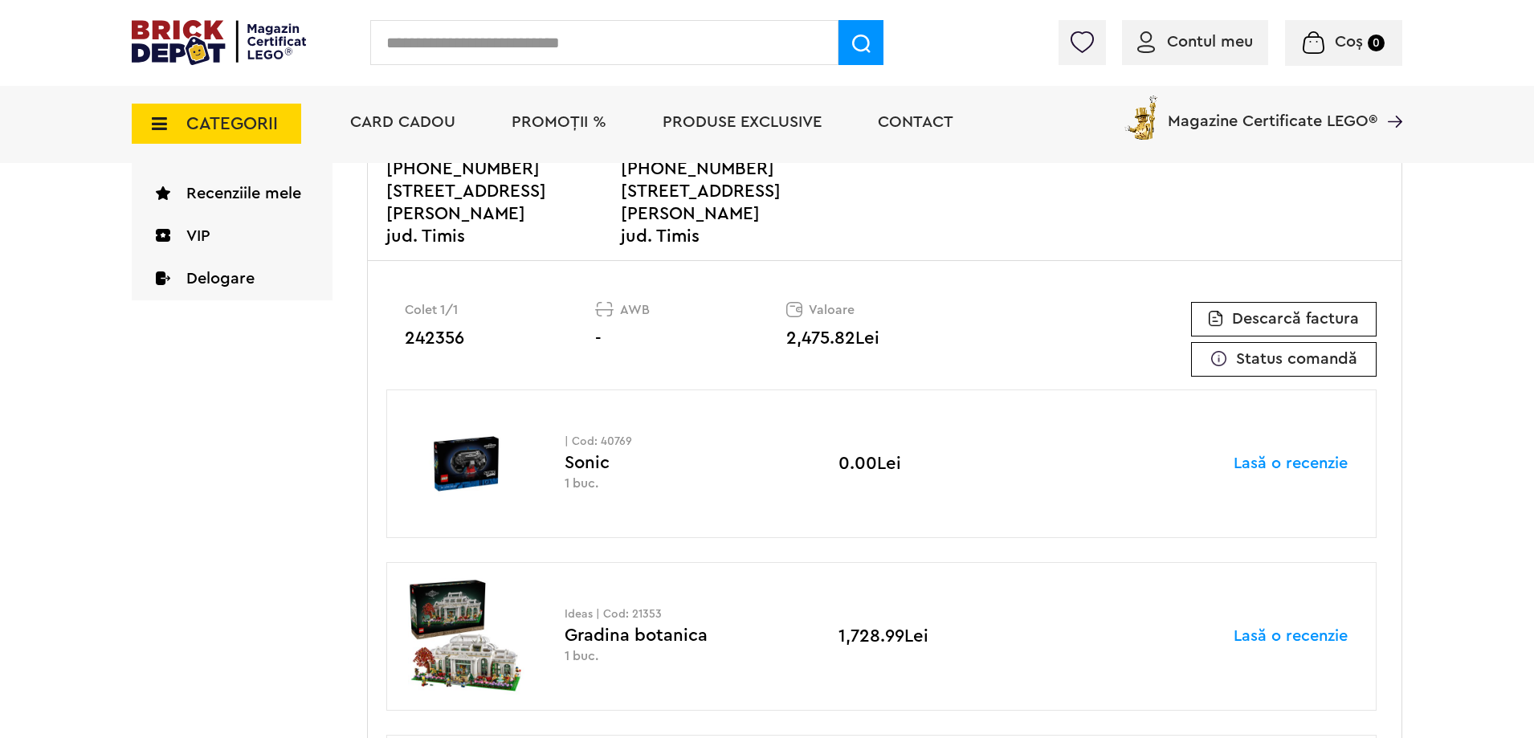
click at [614, 437] on p "| Cod: 40769" at bounding box center [682, 441] width 235 height 11
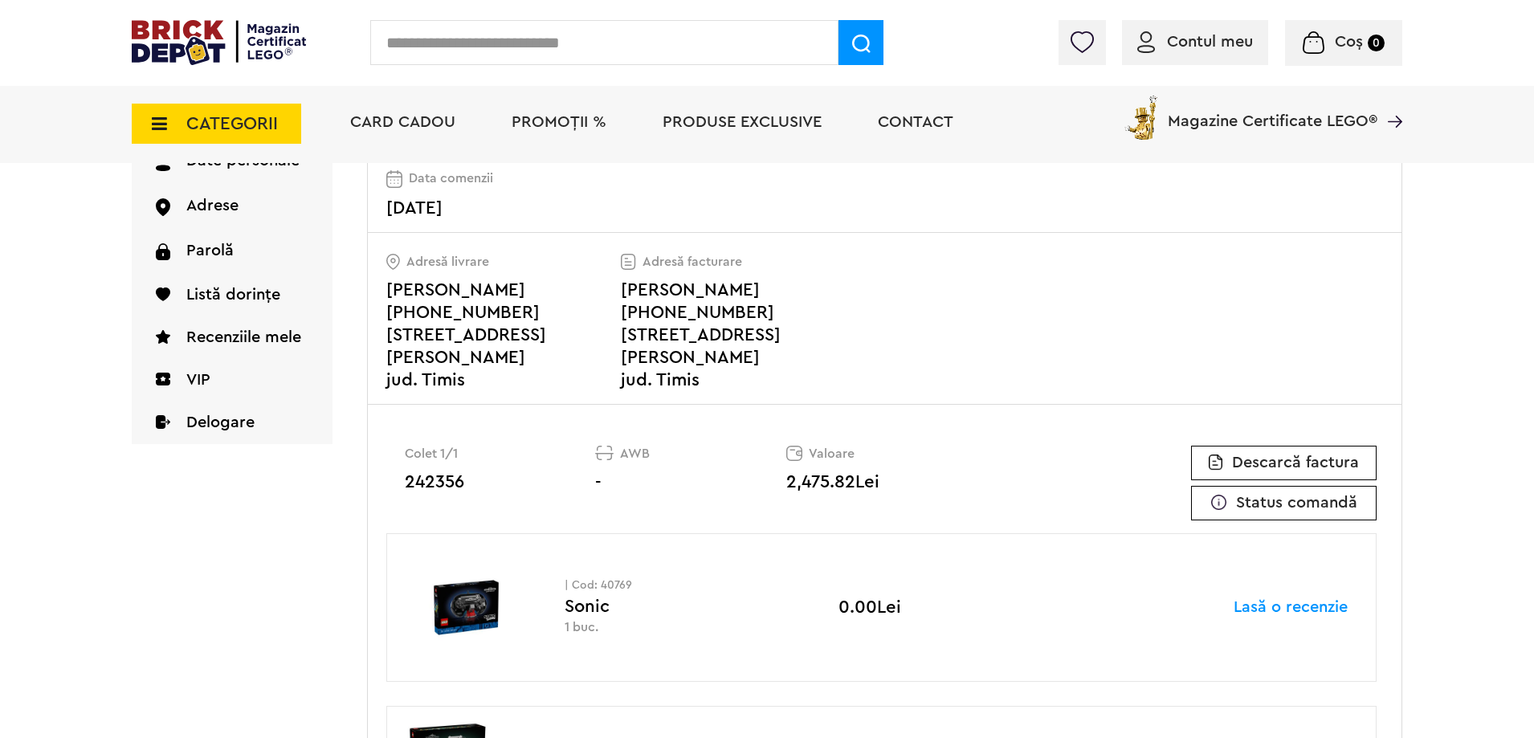
scroll to position [161, 0]
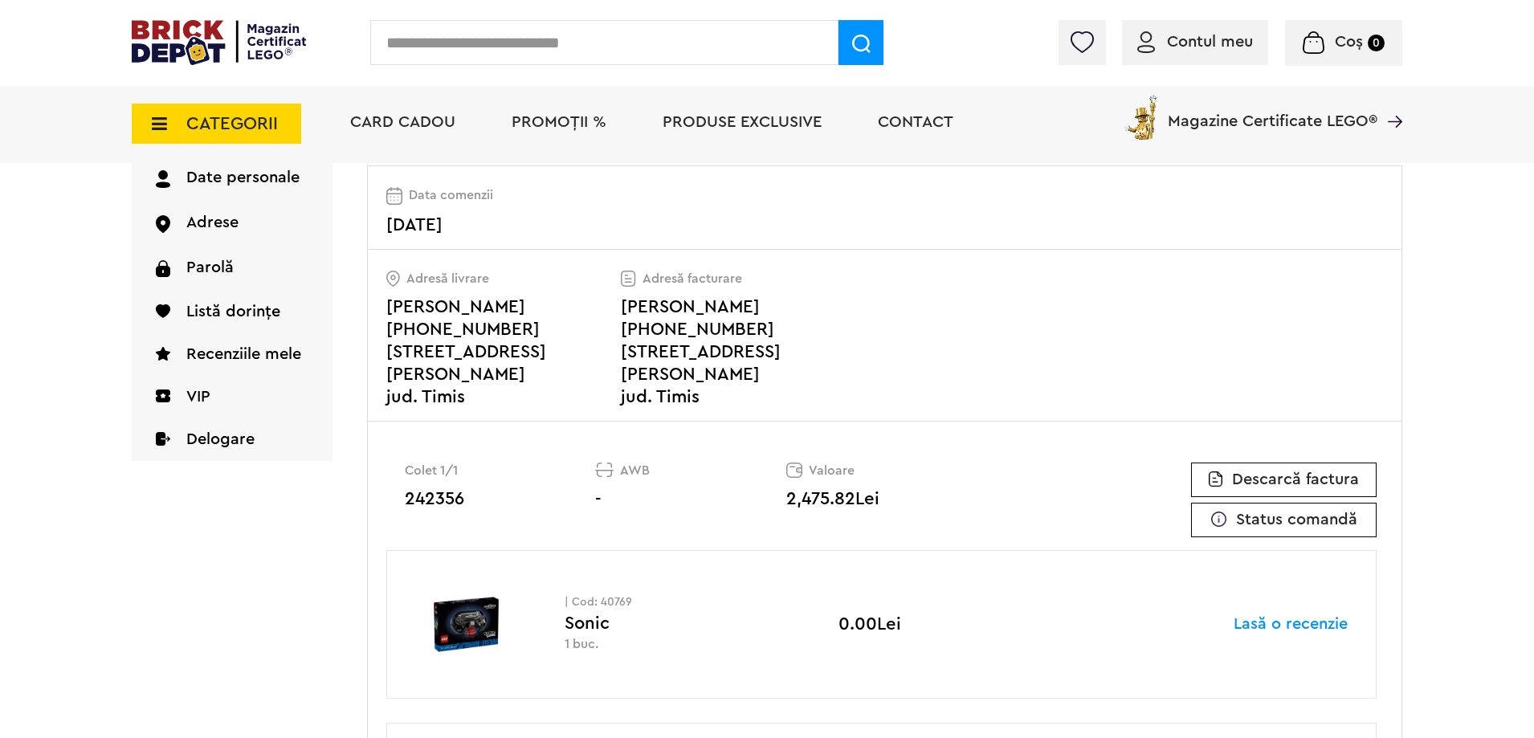
click at [1058, 23] on div "Contul meu Contul meu Comenzile mele Date personale Adrese Parolă Listă dorințe…" at bounding box center [767, 43] width 1534 height 86
click at [1075, 32] on img at bounding box center [1082, 42] width 22 height 22
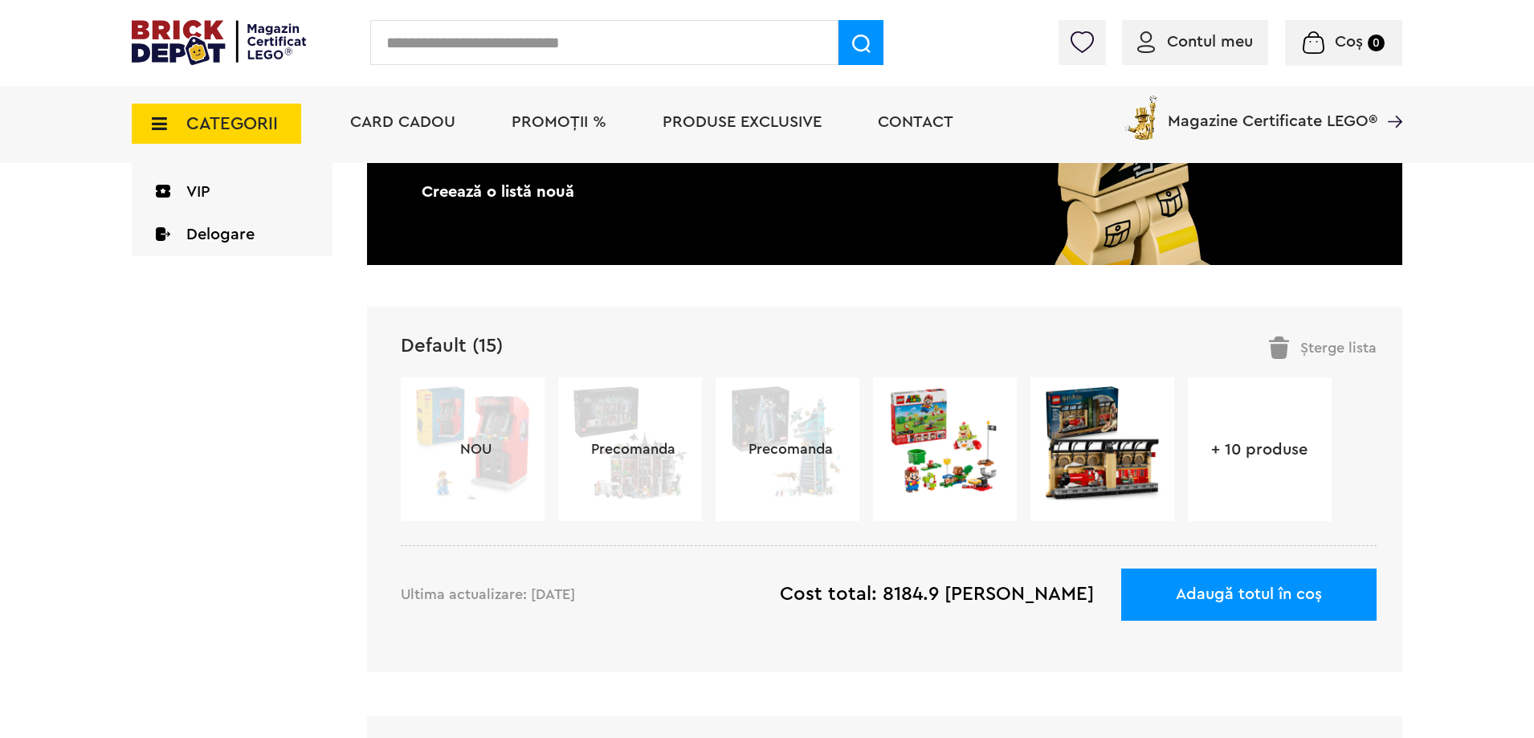
scroll to position [442, 0]
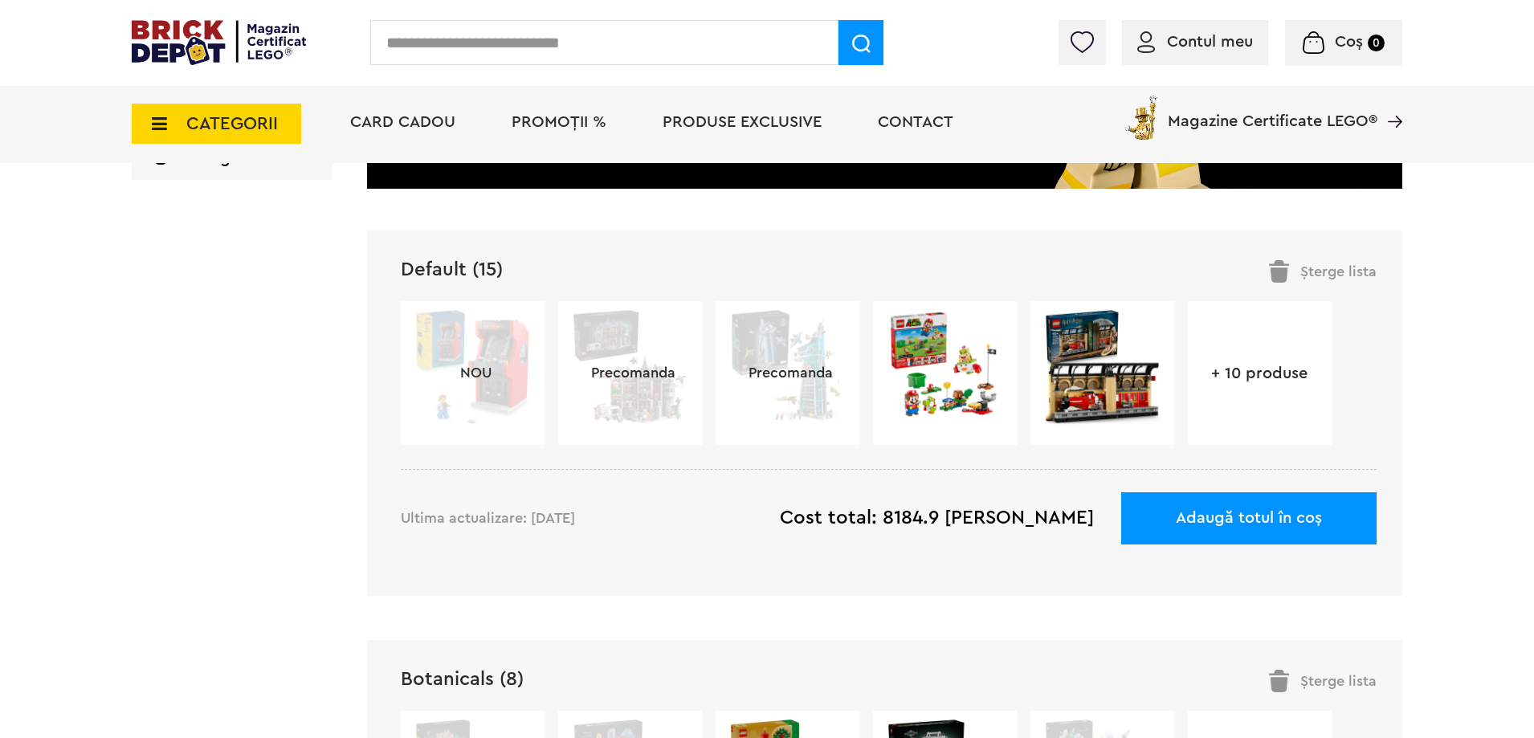
click at [1258, 383] on div "+ 10 produse" at bounding box center [1260, 373] width 144 height 144
click at [1258, 366] on link "+ 10 produse" at bounding box center [1260, 374] width 144 height 16
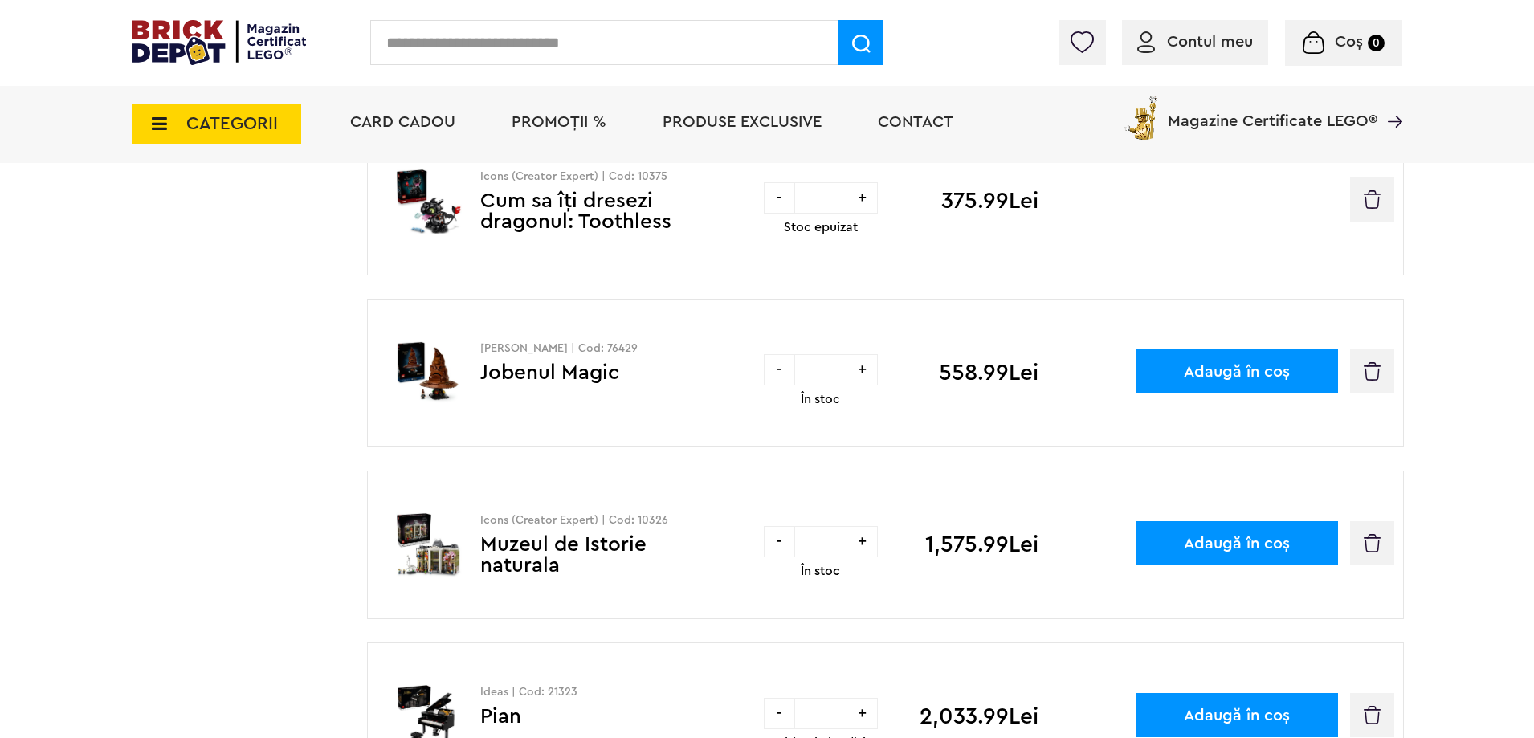
scroll to position [1526, 0]
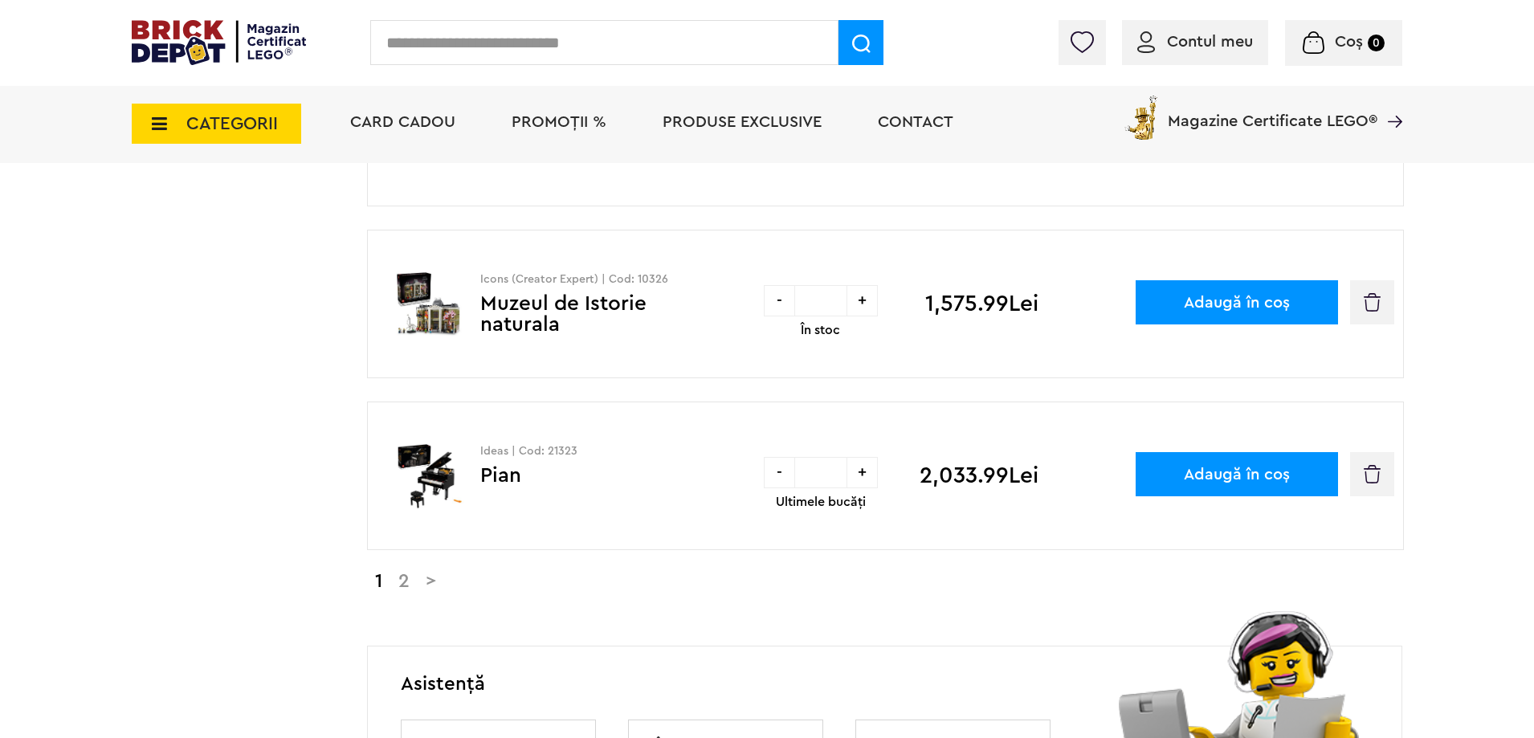
click at [1386, 308] on button "button" at bounding box center [1372, 302] width 44 height 44
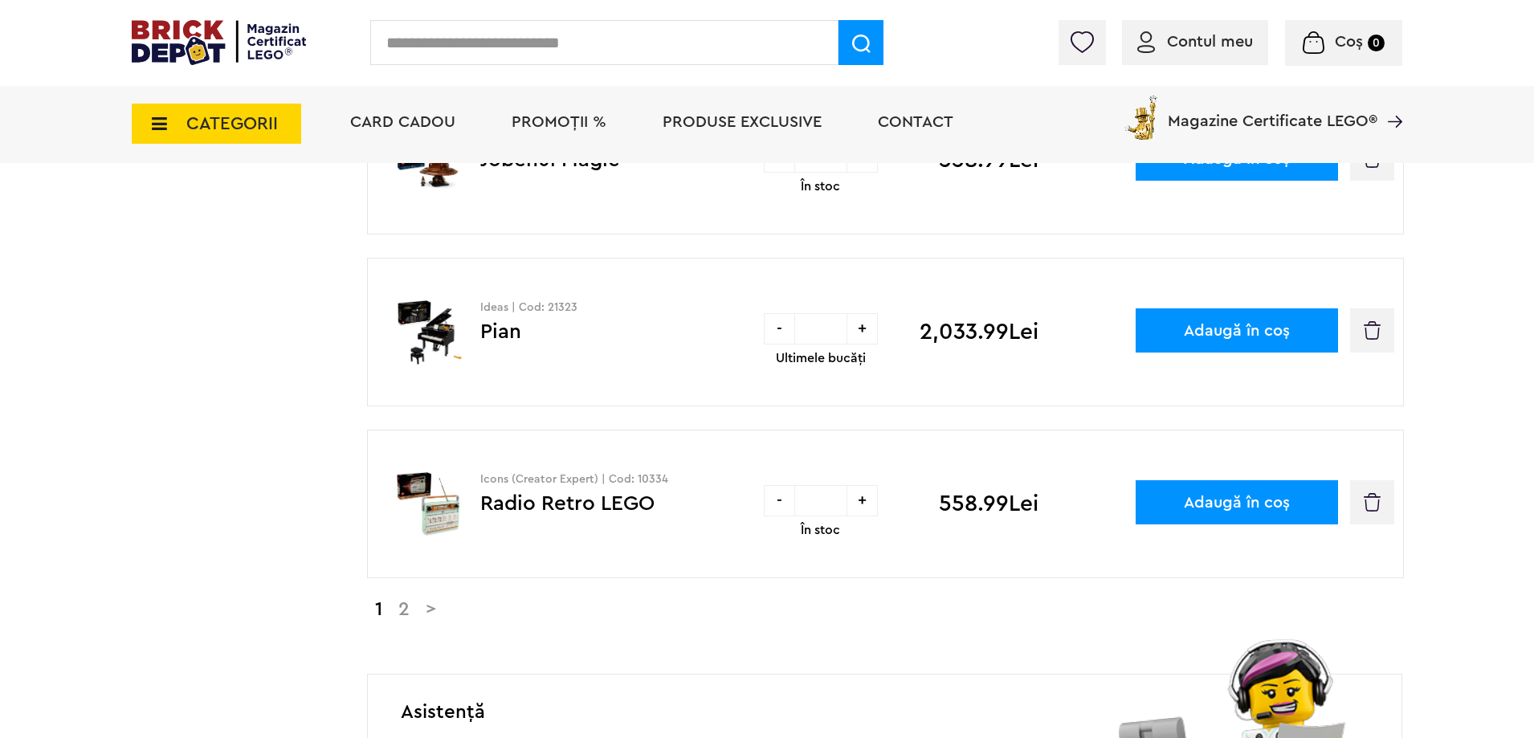
scroll to position [1526, 0]
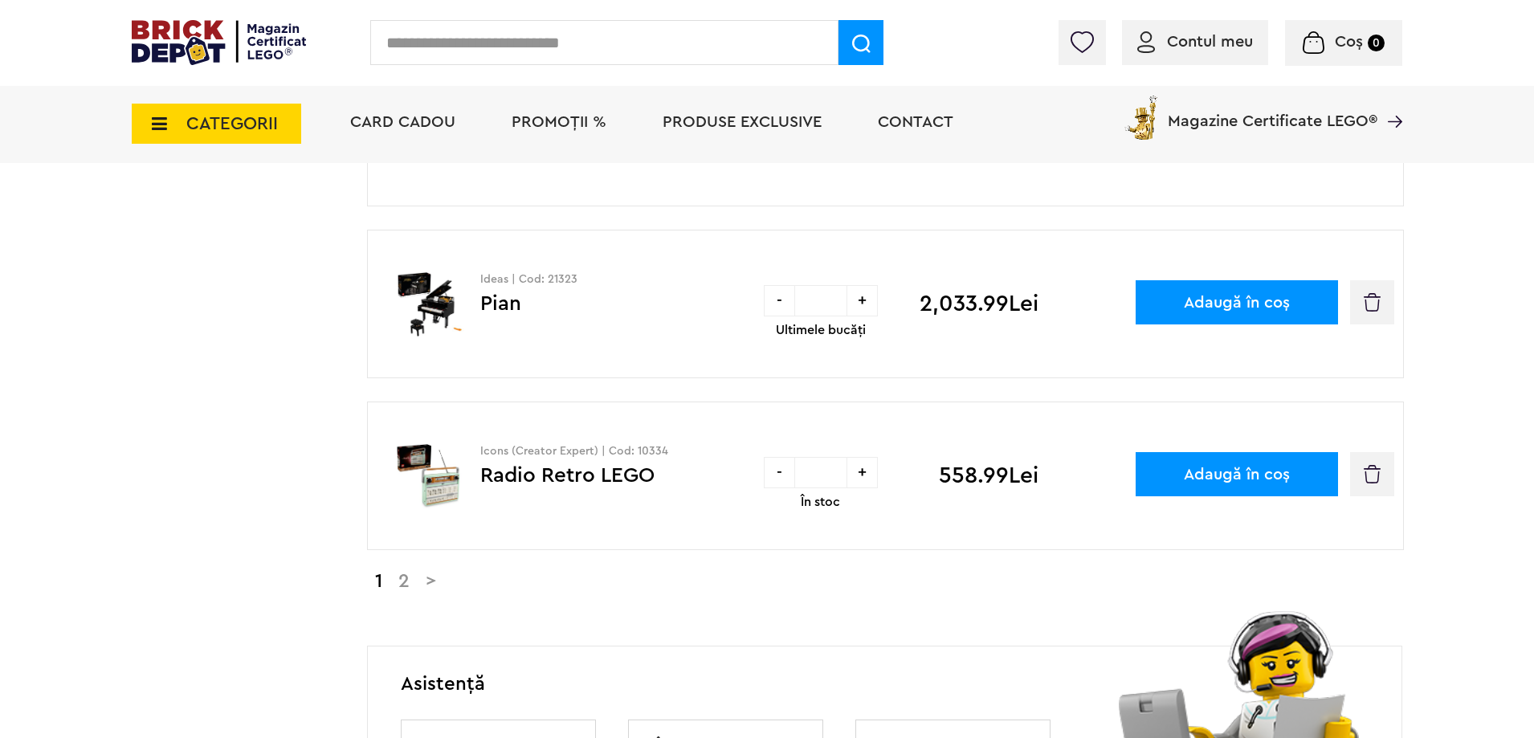
click at [410, 578] on link "2" at bounding box center [403, 581] width 27 height 19
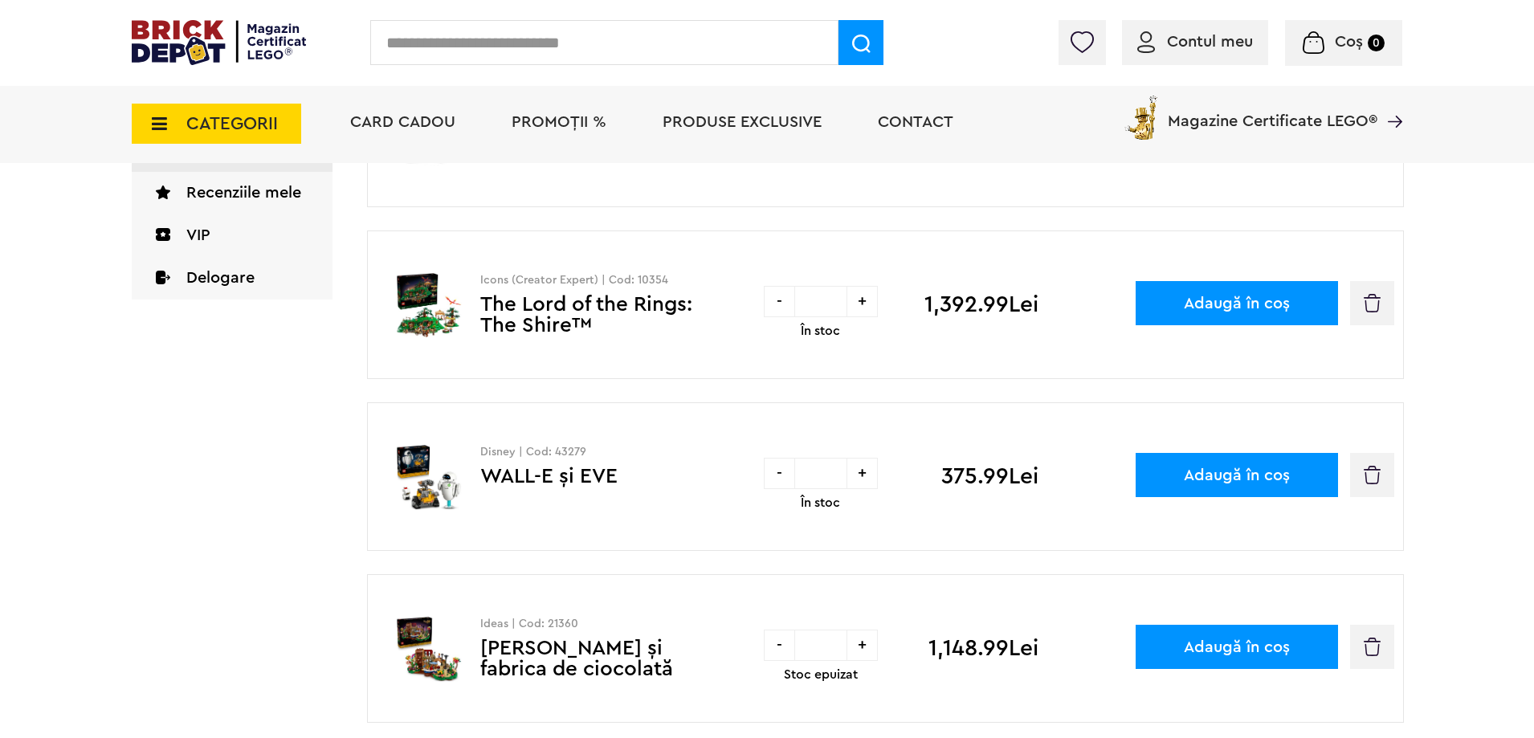
scroll to position [161, 0]
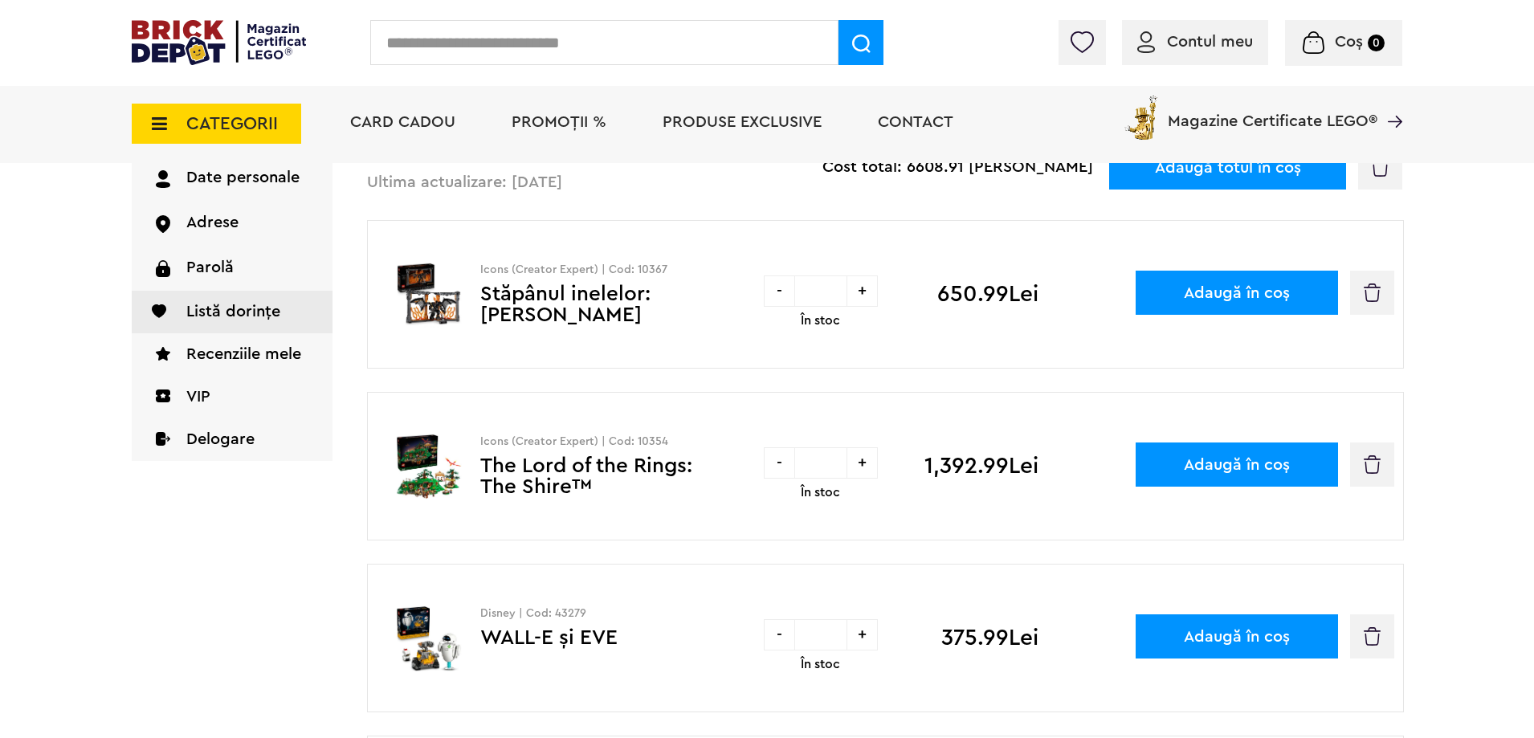
click at [1353, 480] on button "button" at bounding box center [1372, 465] width 44 height 44
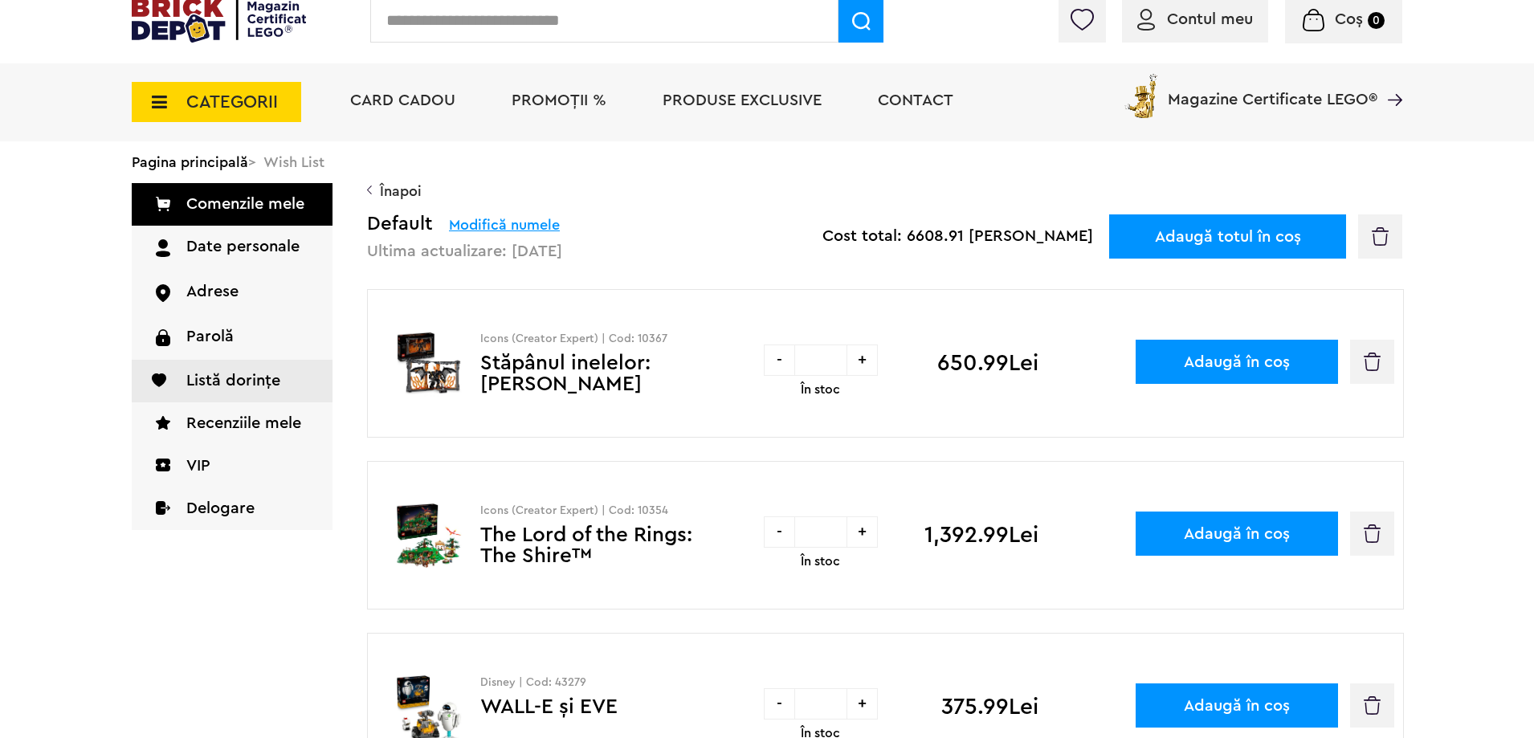
scroll to position [0, 0]
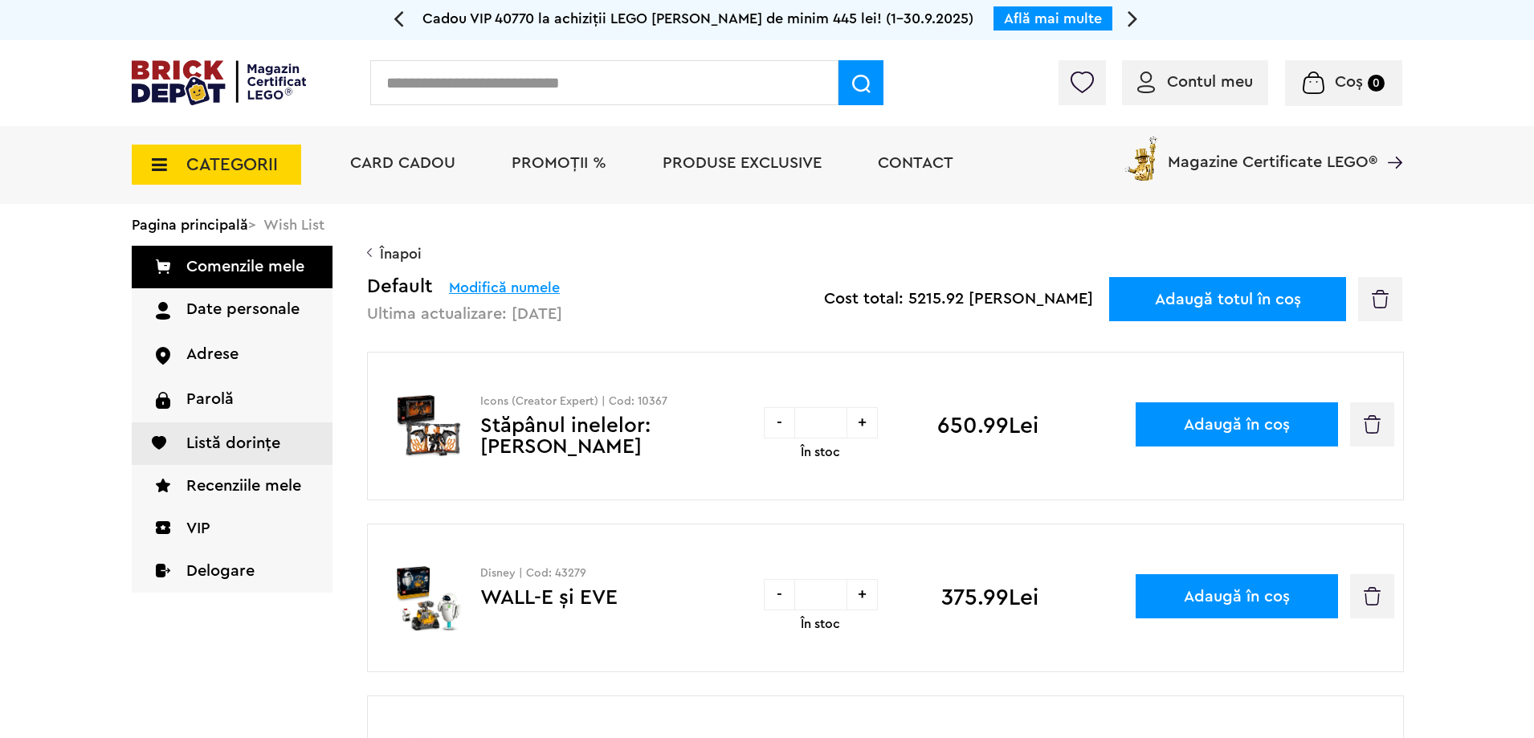
click at [383, 251] on link "Înapoi" at bounding box center [884, 254] width 1035 height 16
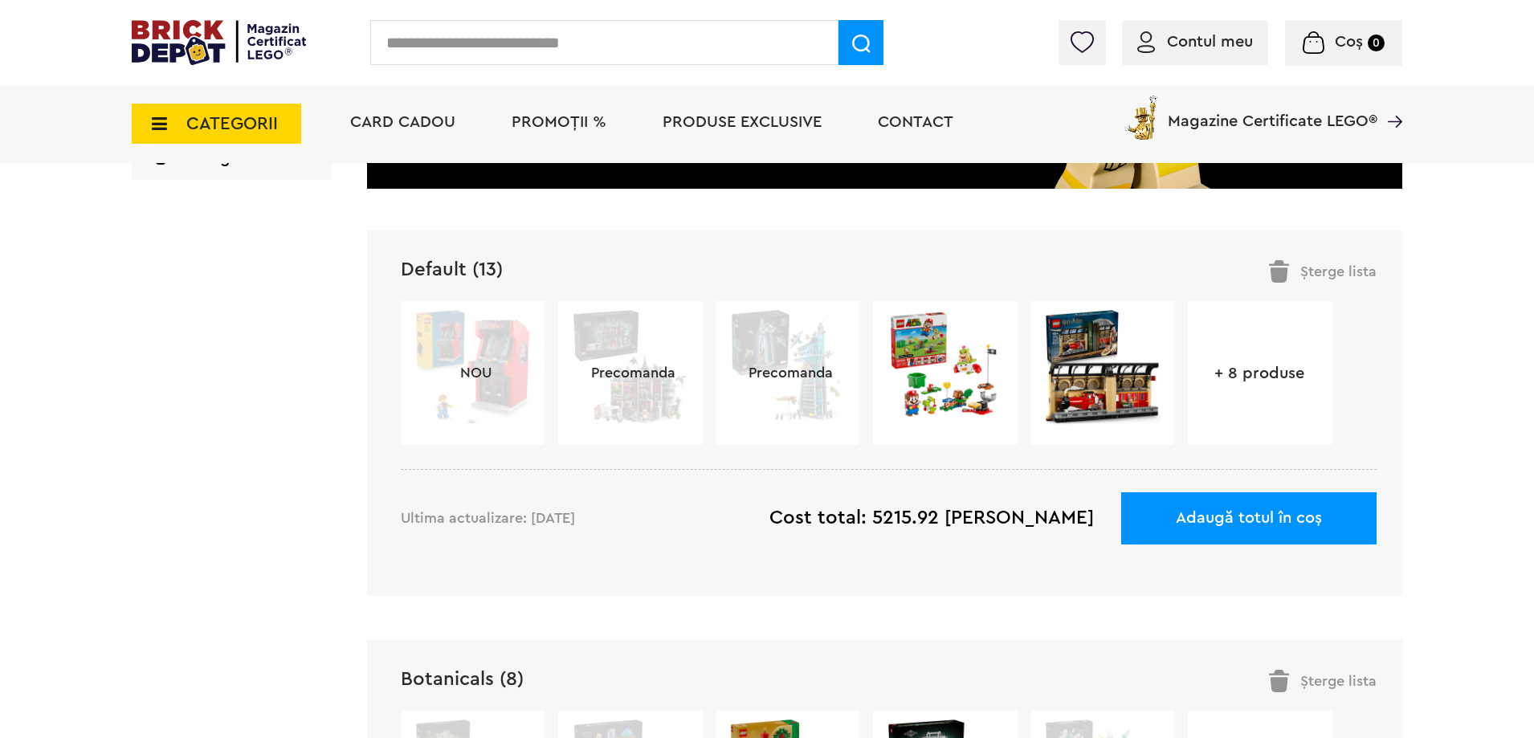
scroll to position [683, 0]
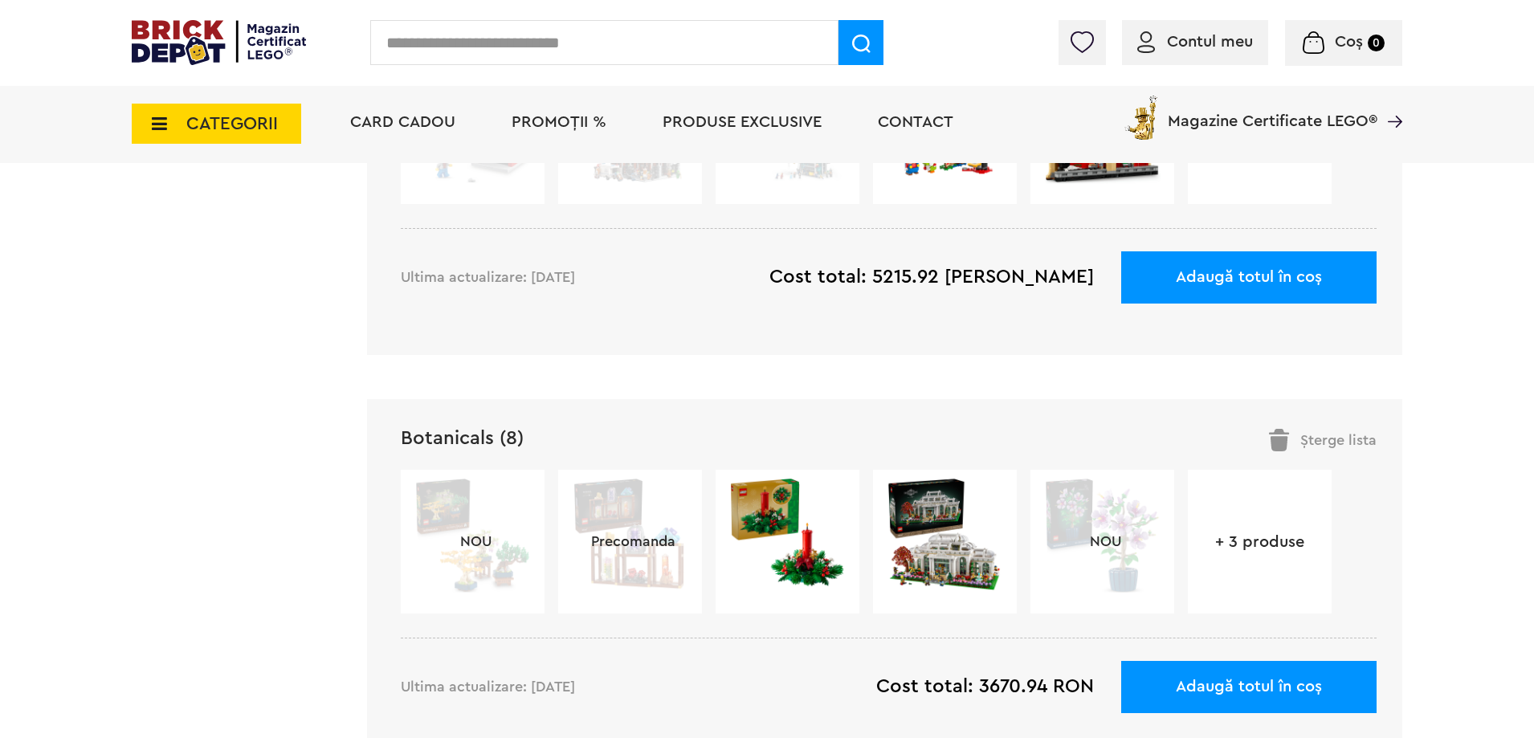
click at [445, 444] on link "Botanicals (8)" at bounding box center [462, 438] width 123 height 19
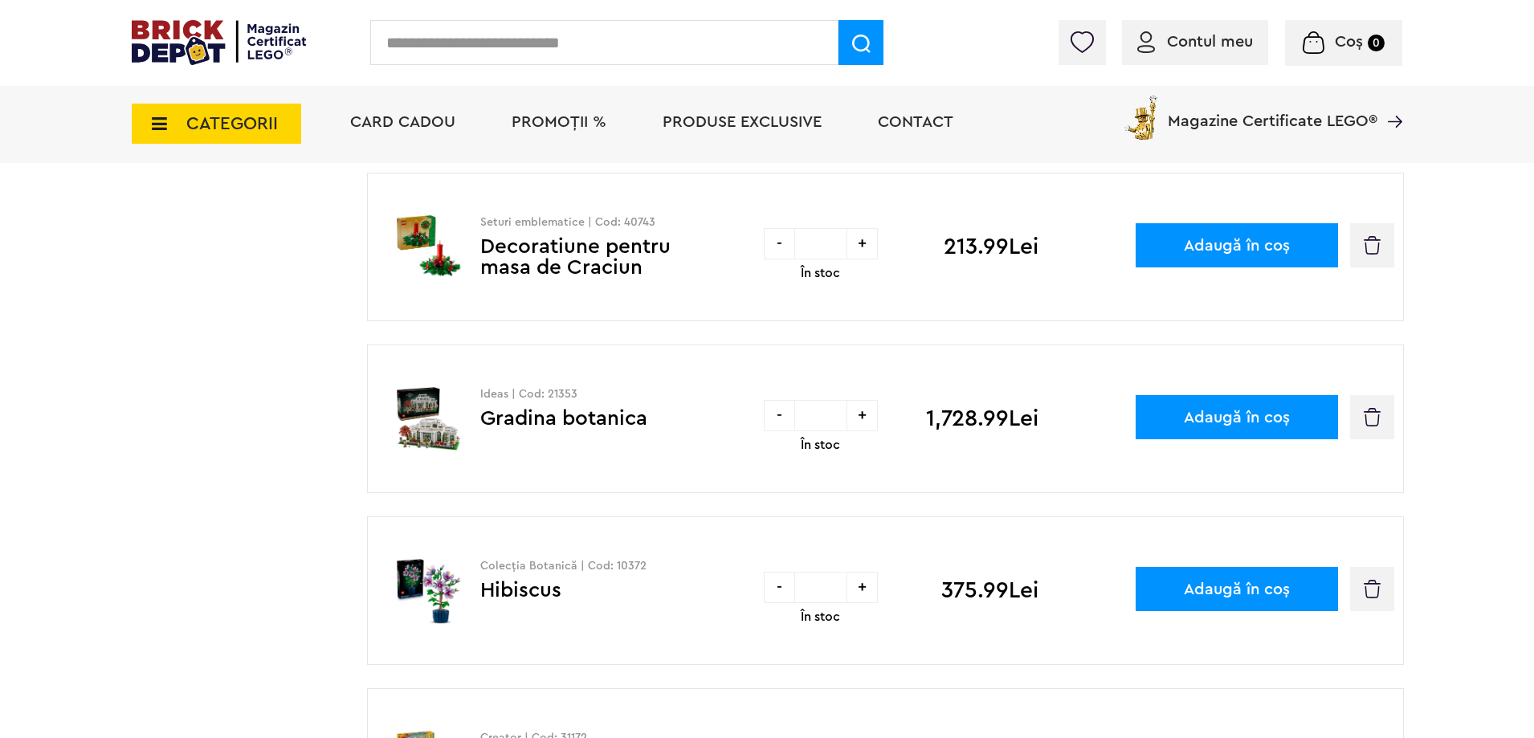
scroll to position [562, 0]
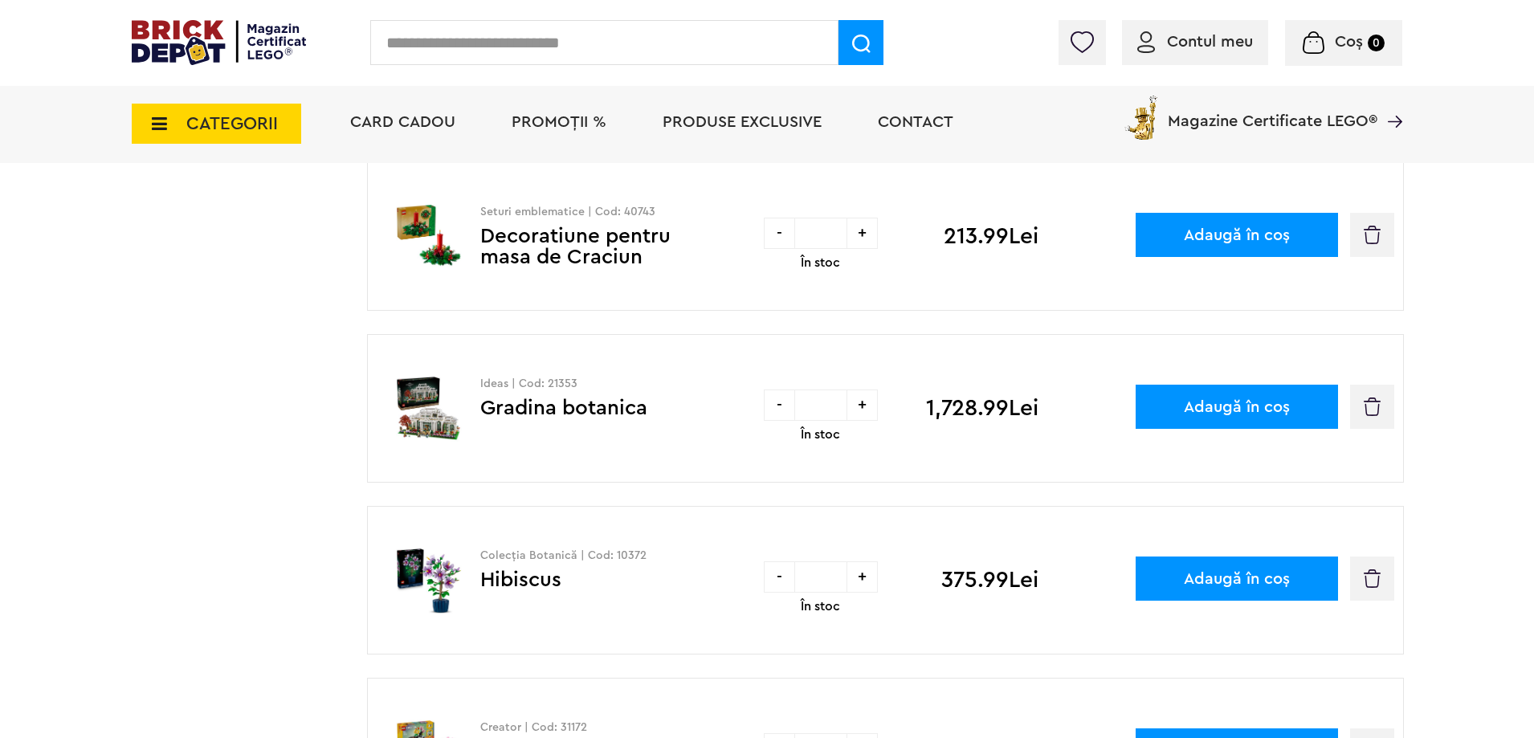
click at [1392, 398] on button "button" at bounding box center [1372, 407] width 44 height 44
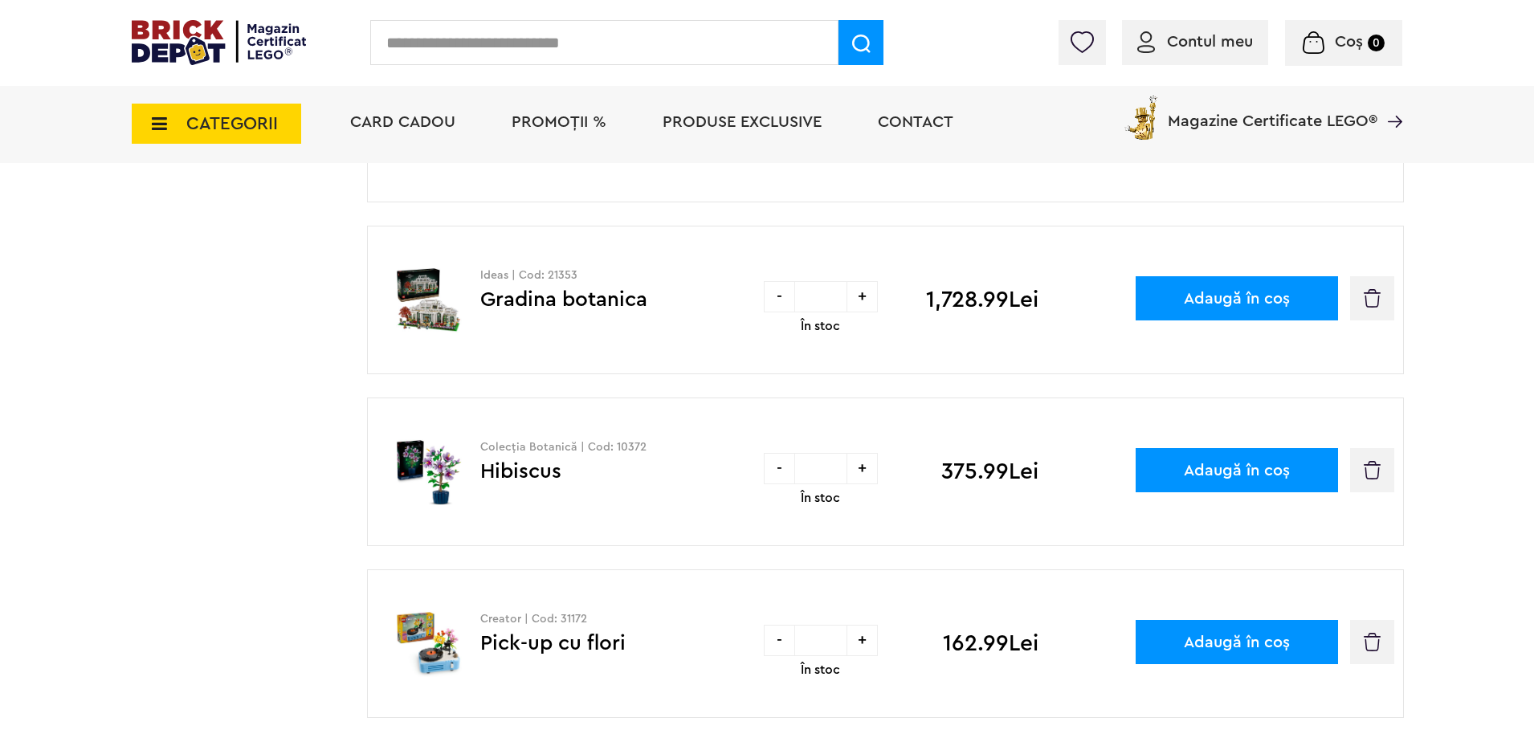
scroll to position [884, 0]
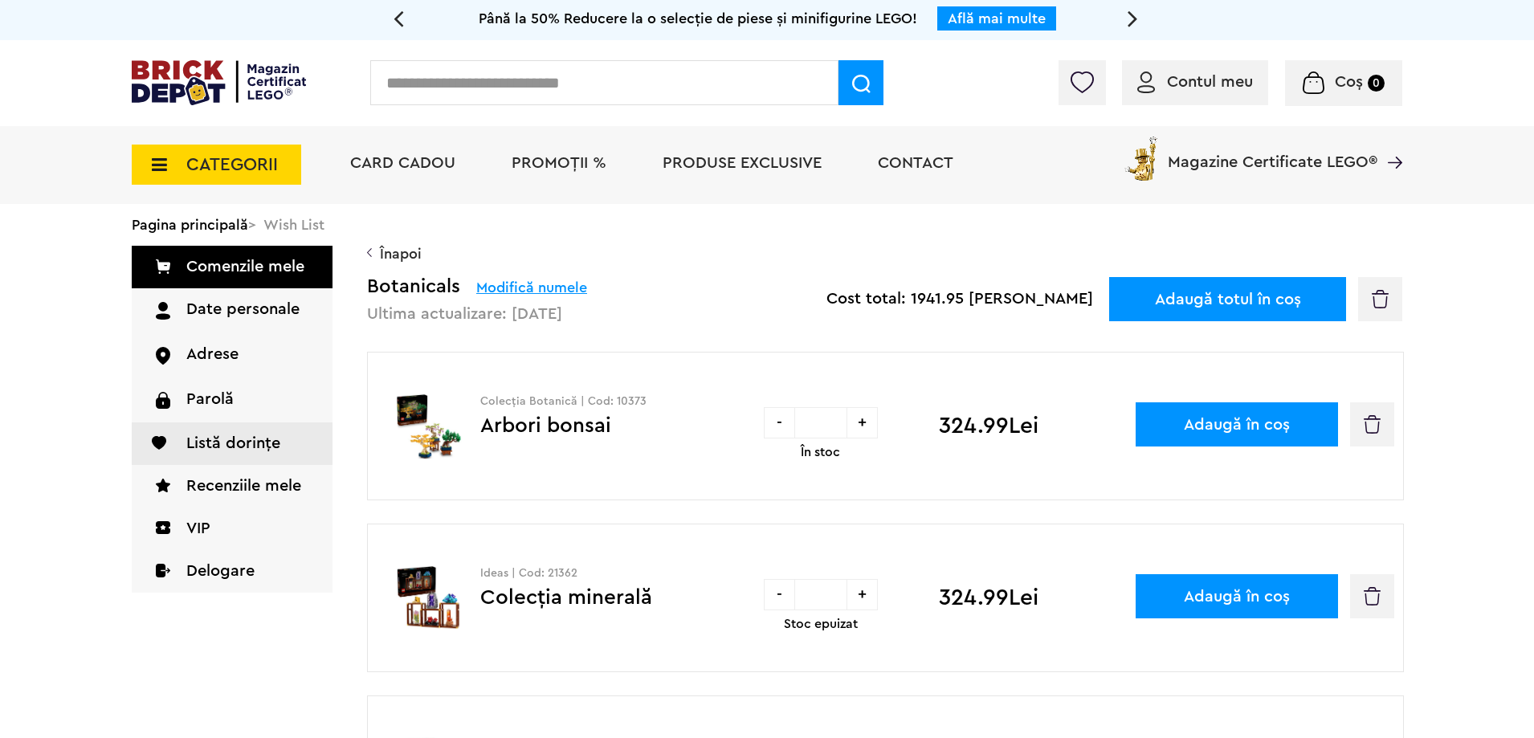
click at [217, 154] on span "CATEGORII" at bounding box center [217, 165] width 170 height 40
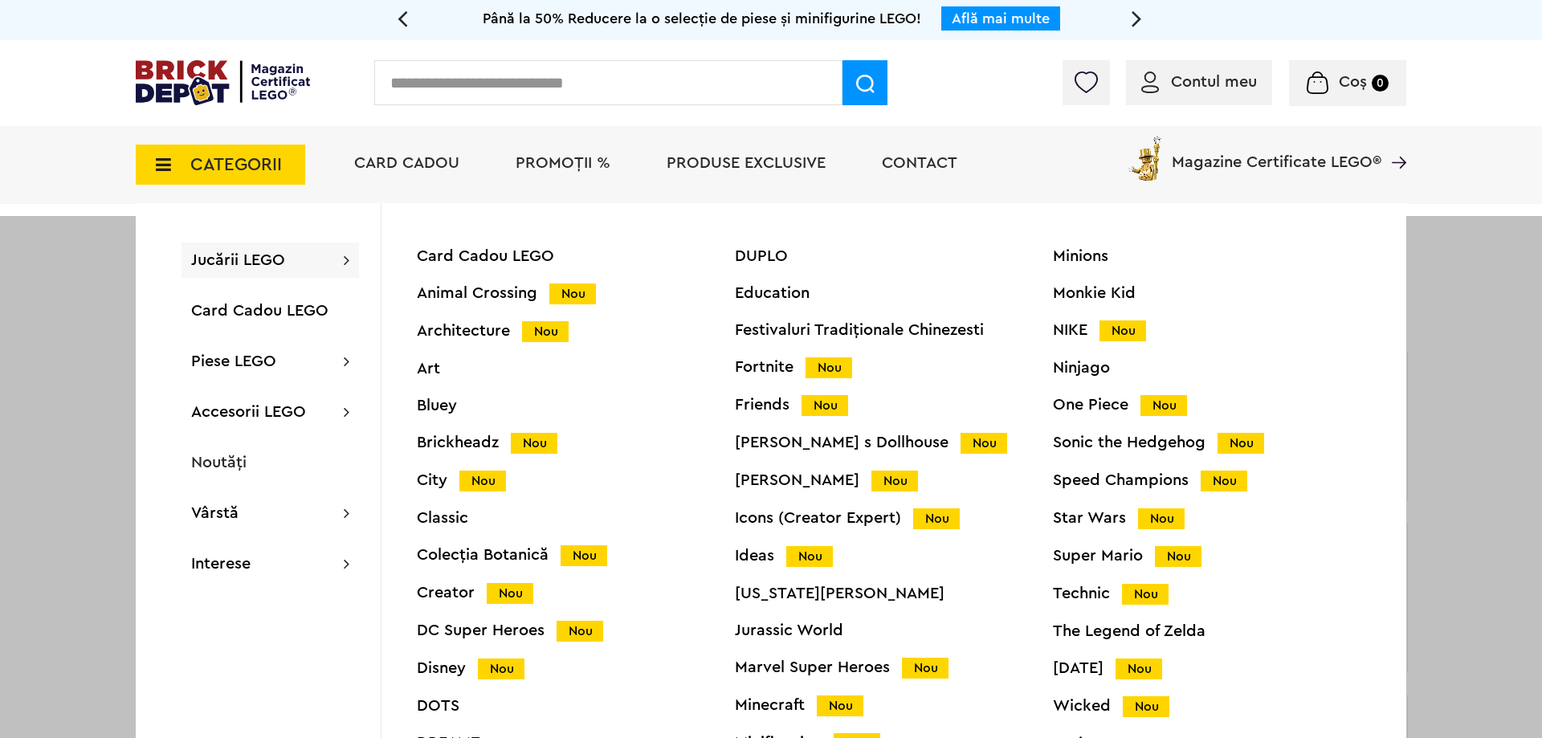
click at [435, 366] on div "Art" at bounding box center [576, 369] width 318 height 16
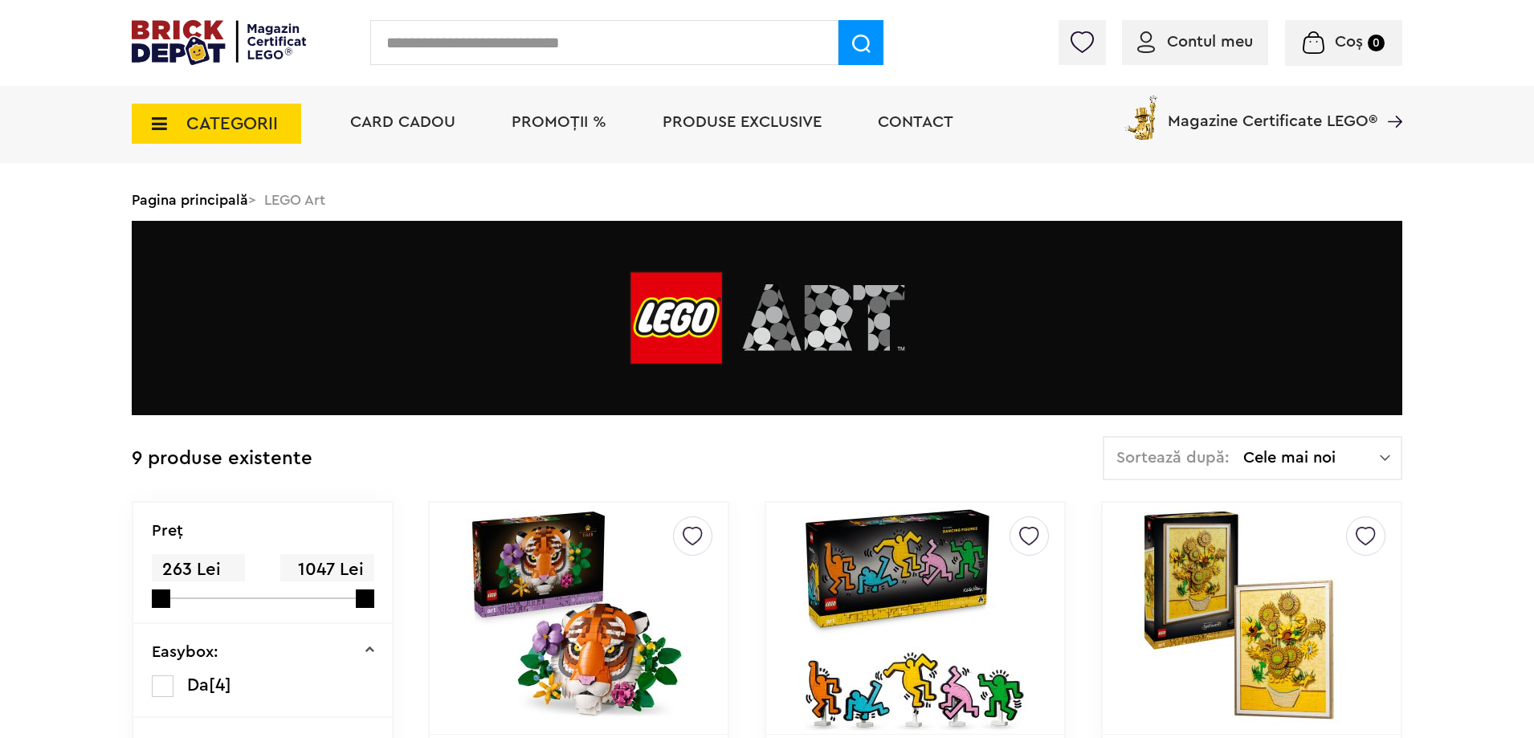
scroll to position [321, 0]
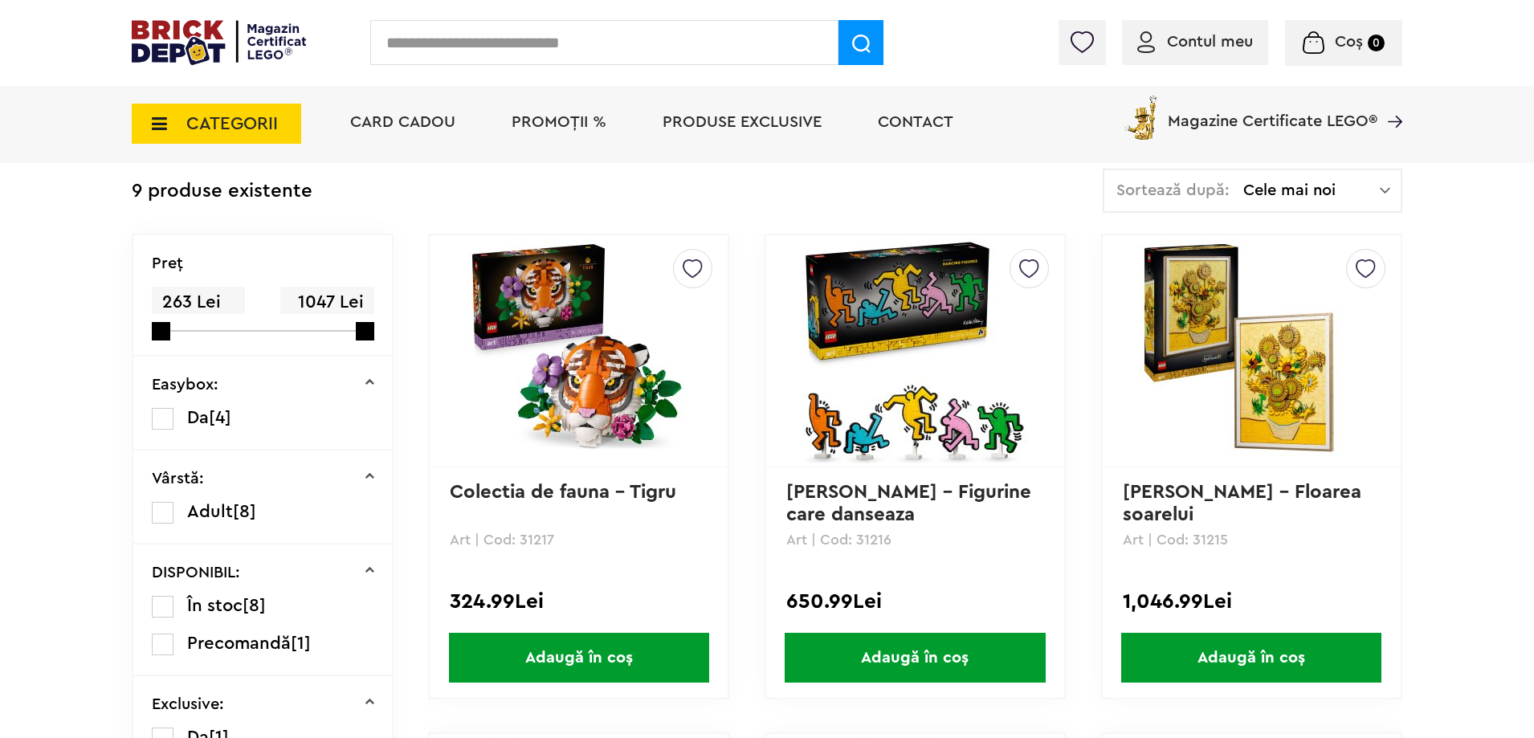
click at [1357, 268] on img at bounding box center [1366, 264] width 20 height 29
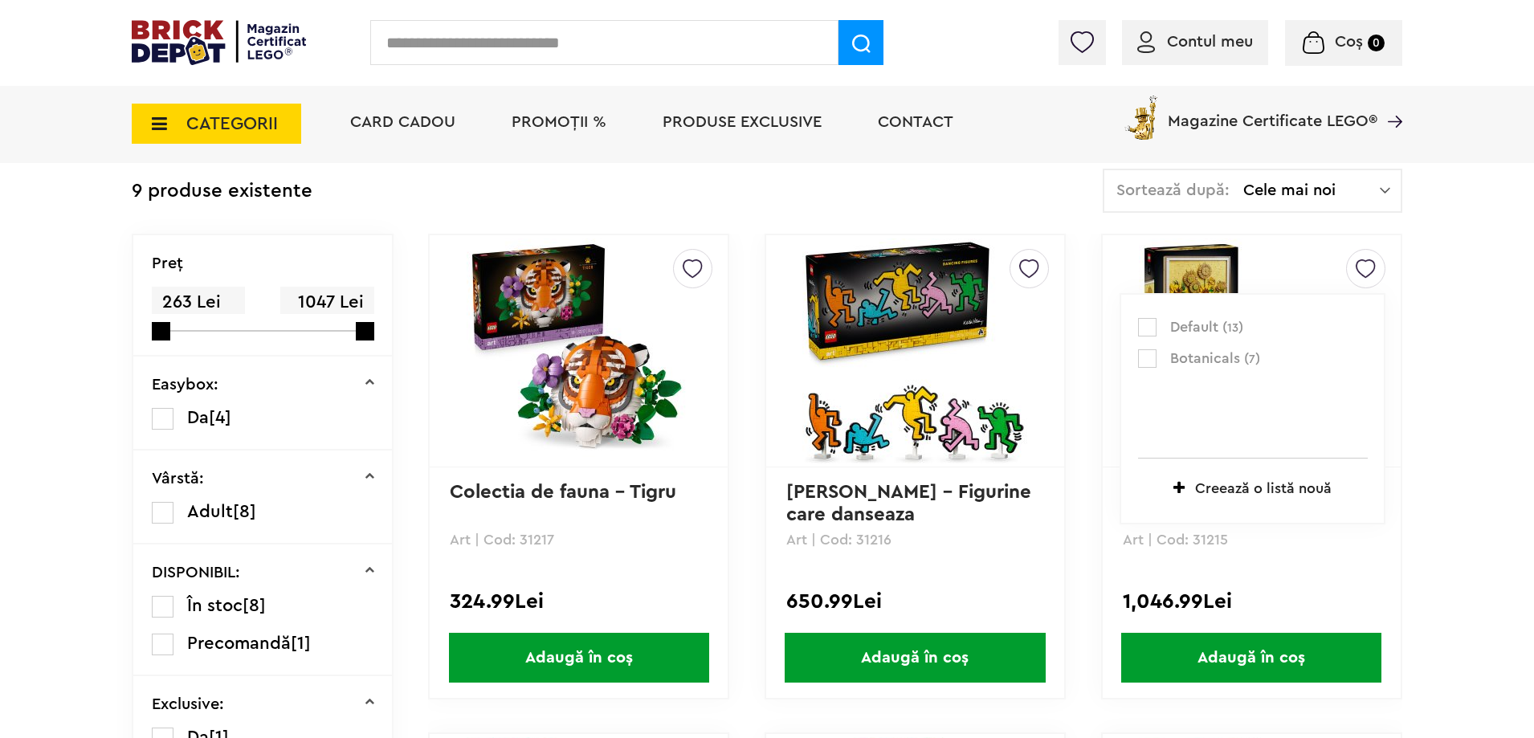
click at [1145, 353] on label at bounding box center [1147, 358] width 18 height 18
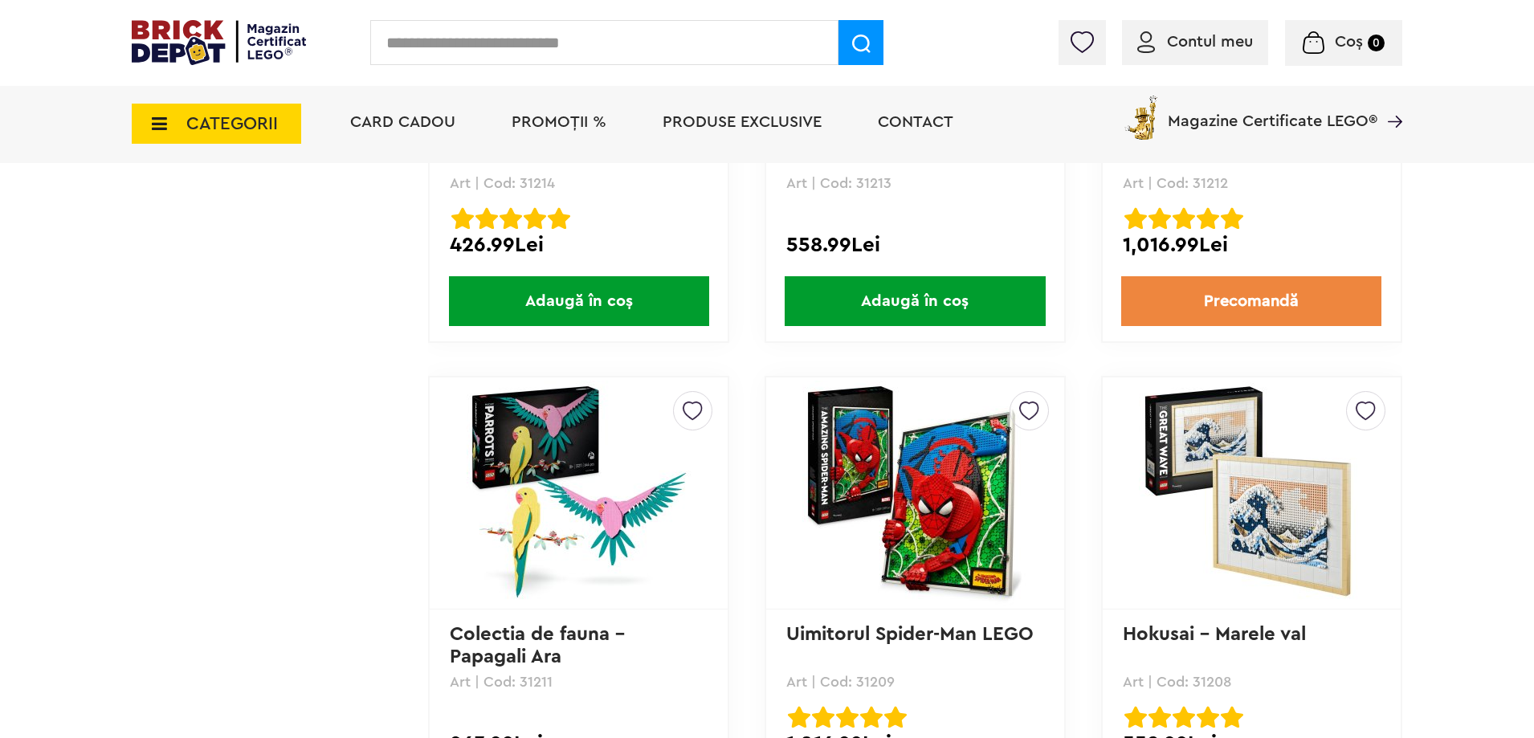
scroll to position [1205, 0]
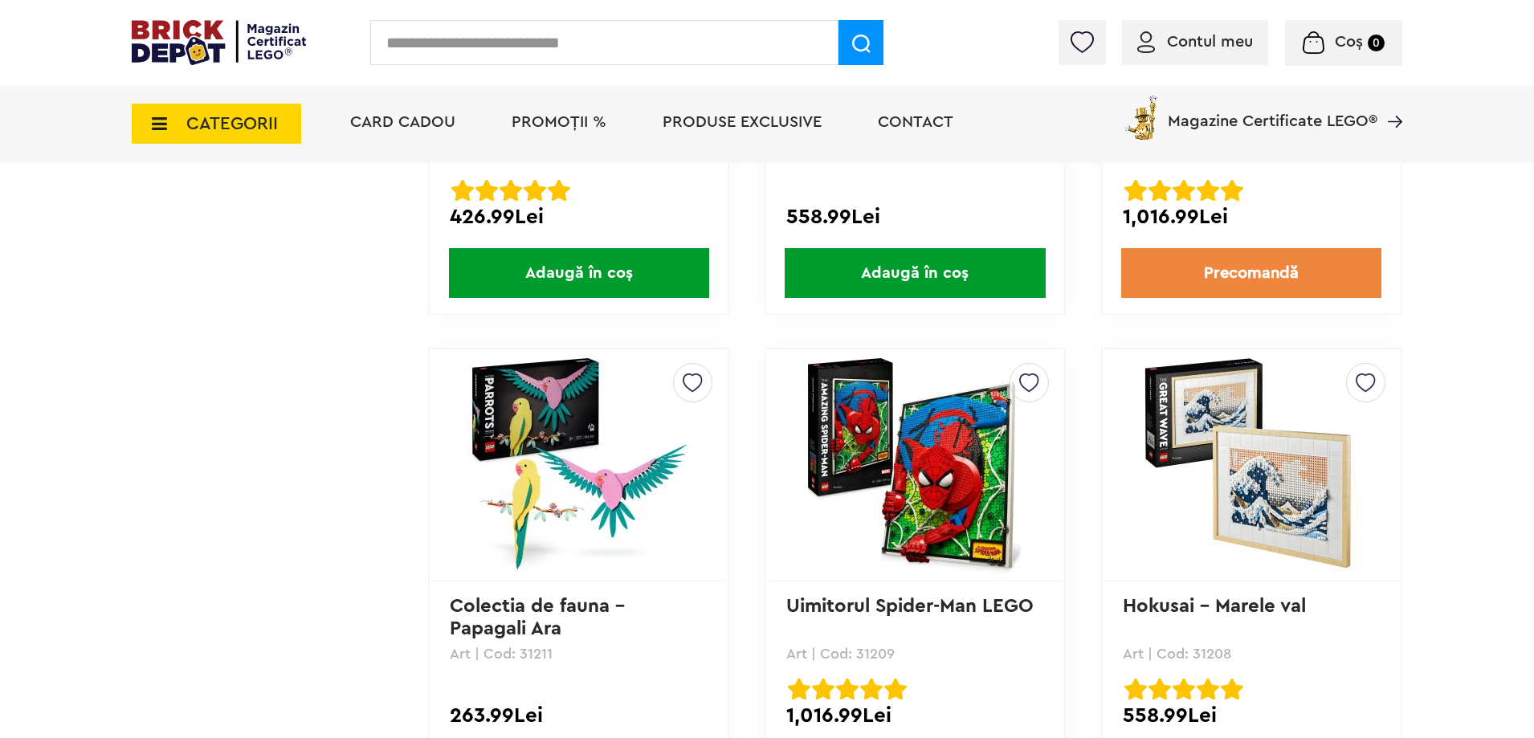
click at [1399, 373] on div "Default ( 13 ) Botanicals ( 8 ) Creează o listă nouă" at bounding box center [1252, 465] width 298 height 232
click at [1380, 377] on div at bounding box center [1365, 382] width 39 height 39
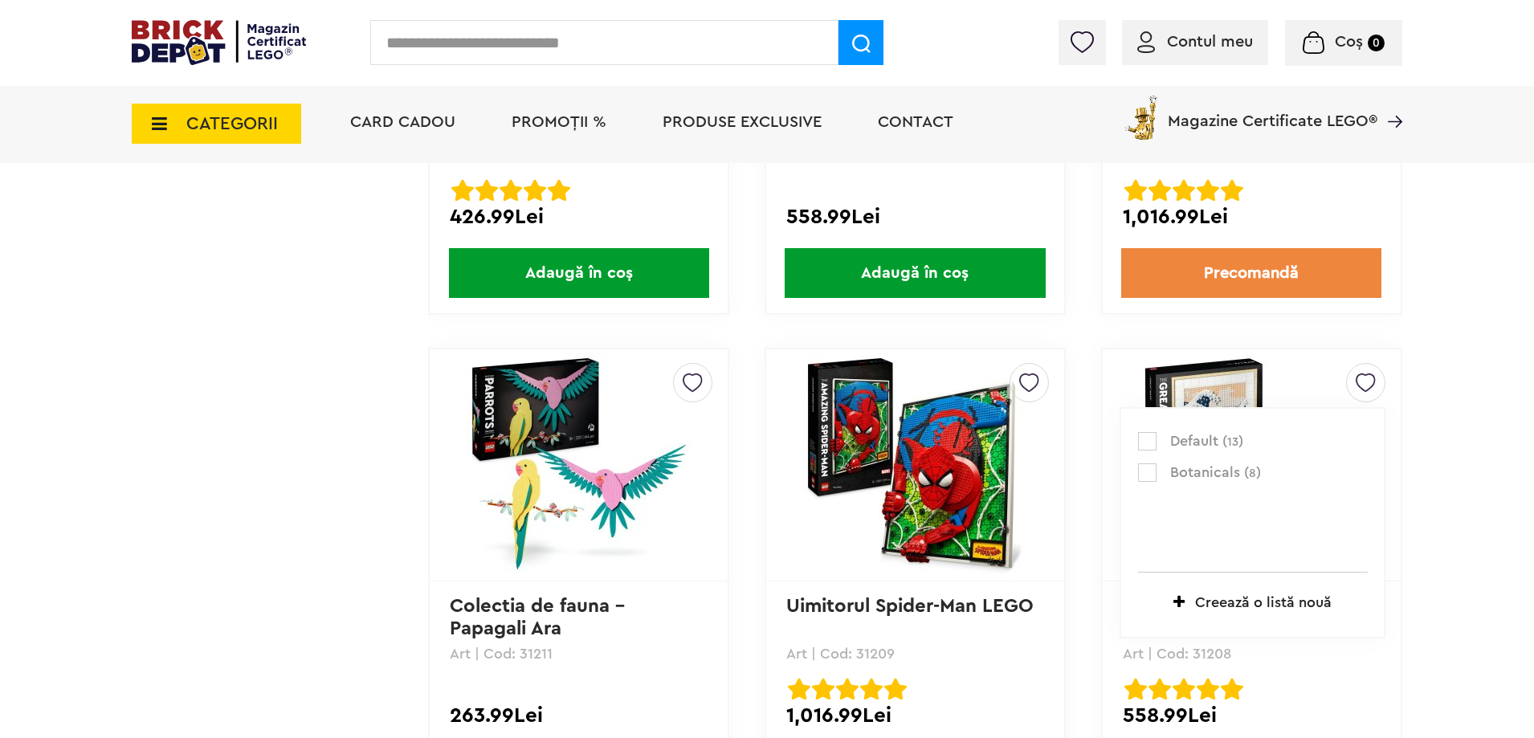
click at [1156, 441] on label at bounding box center [1147, 441] width 18 height 18
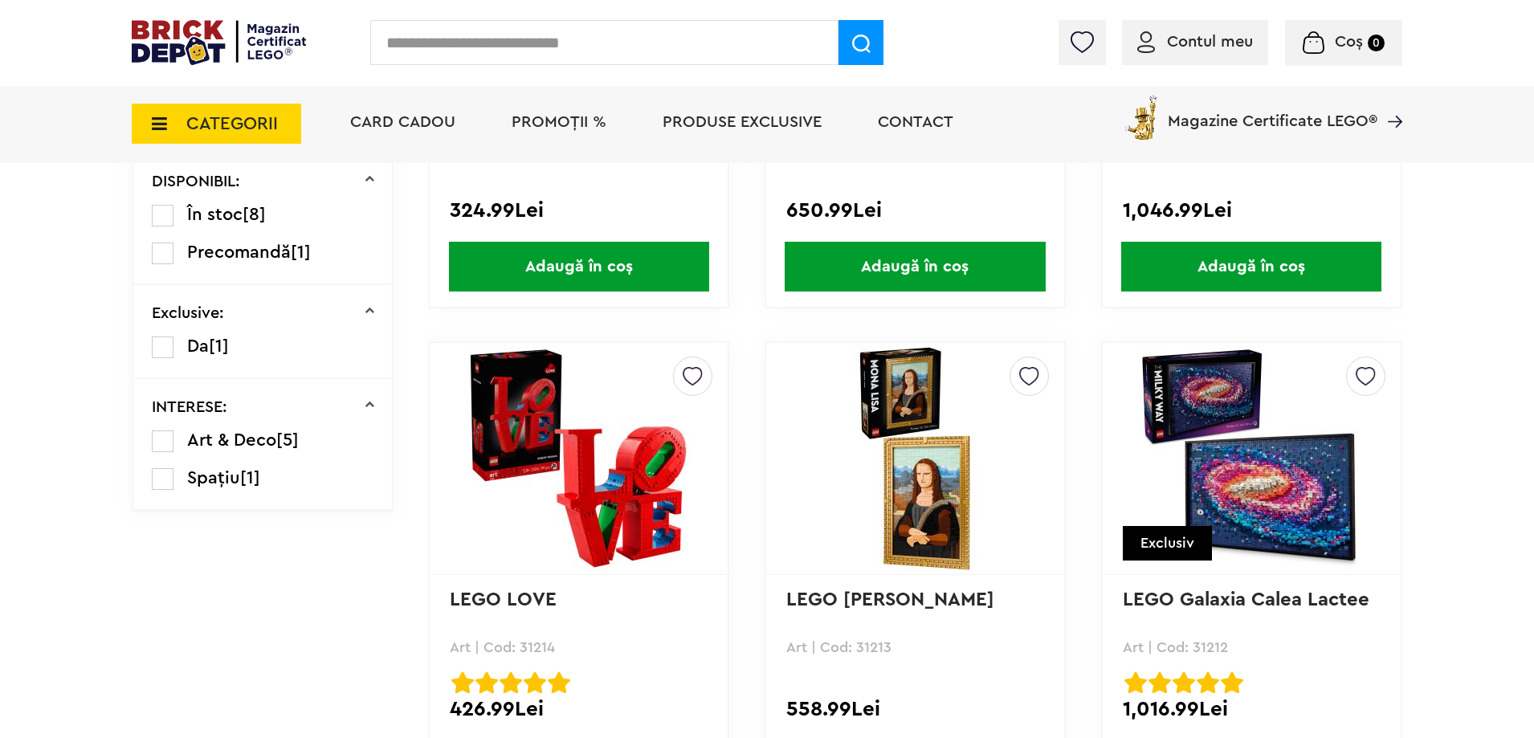
scroll to position [643, 0]
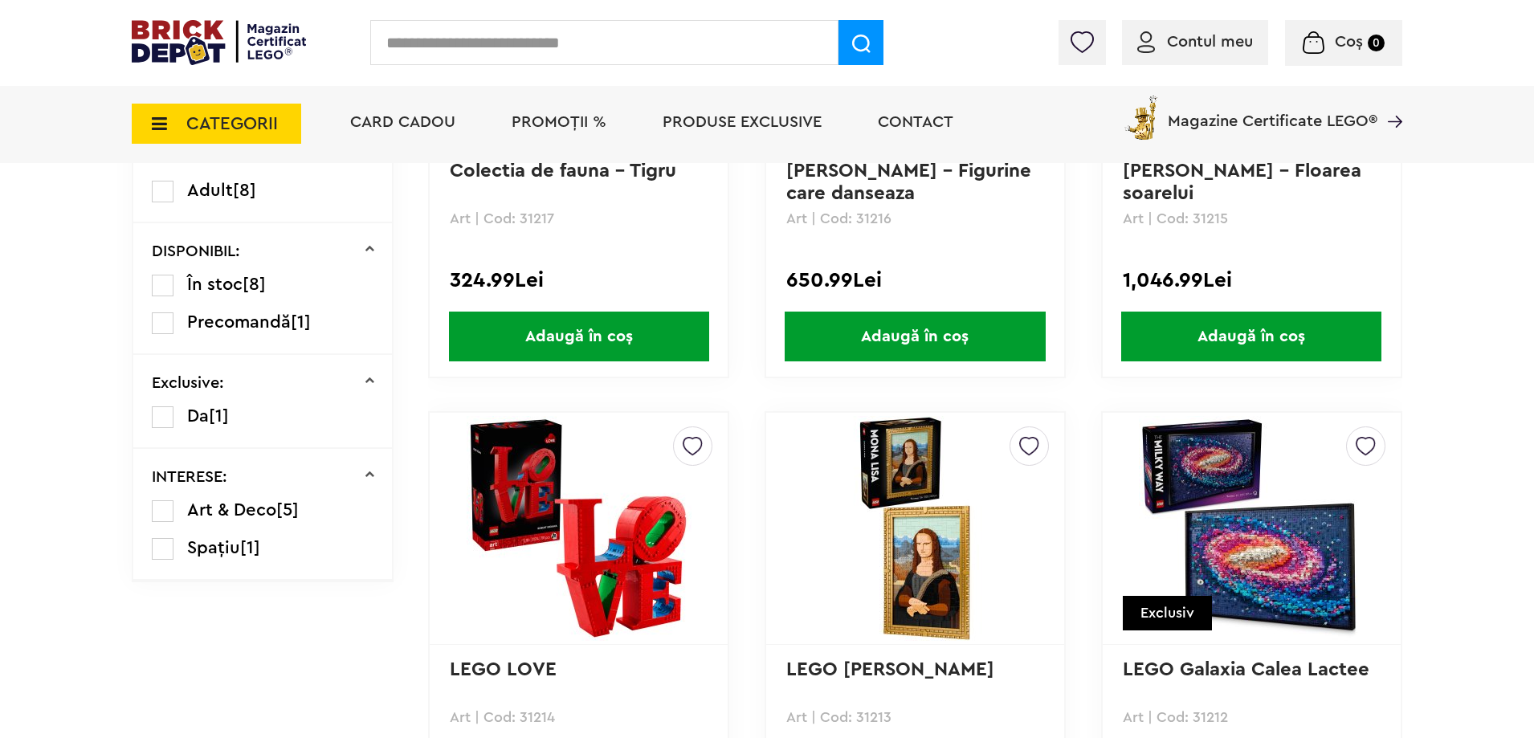
click at [1047, 439] on div at bounding box center [1029, 446] width 39 height 39
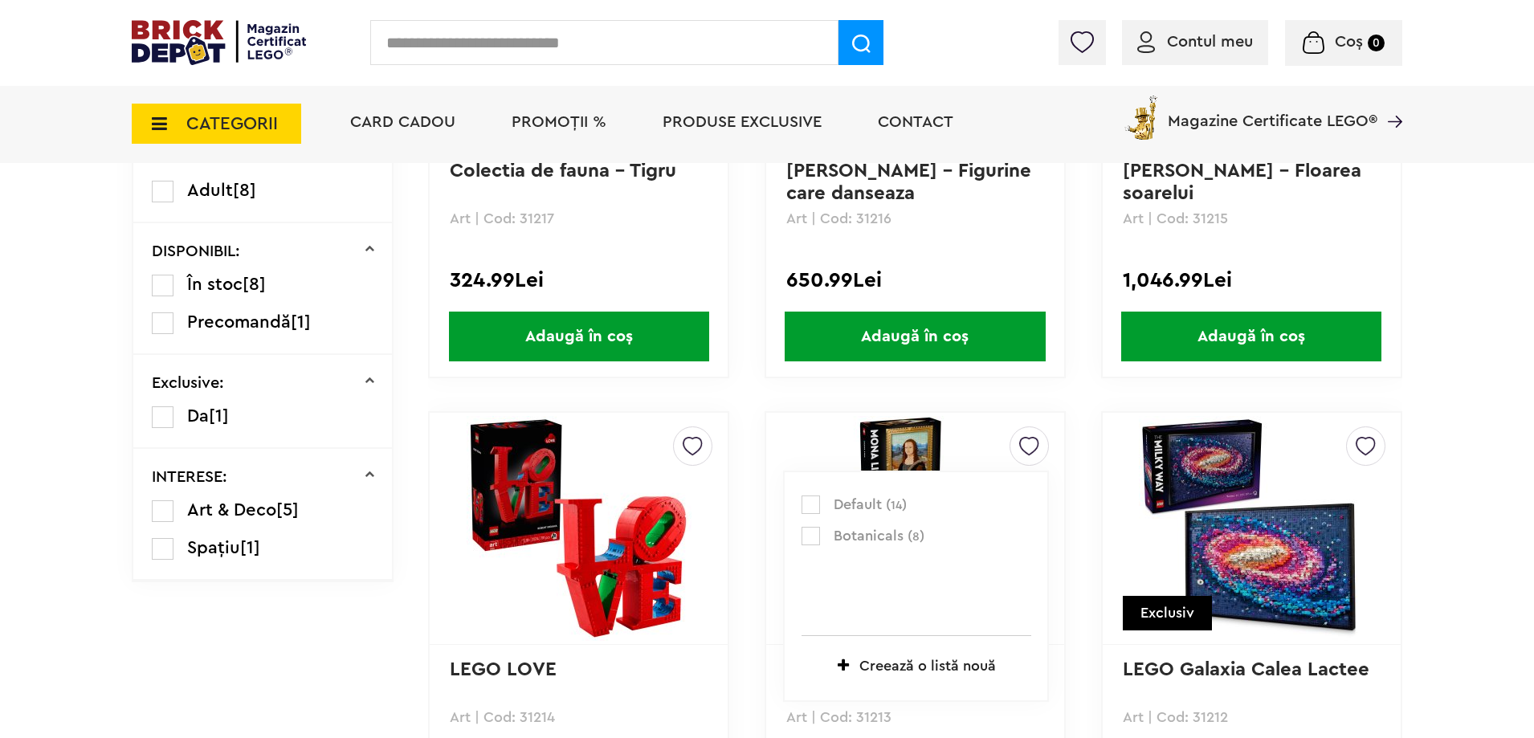
click at [834, 513] on span "Default ( 14 )" at bounding box center [923, 505] width 178 height 21
click at [804, 495] on p "Default ( 14 )" at bounding box center [917, 505] width 230 height 21
click at [814, 505] on label at bounding box center [811, 505] width 18 height 18
